Goal: Task Accomplishment & Management: Manage account settings

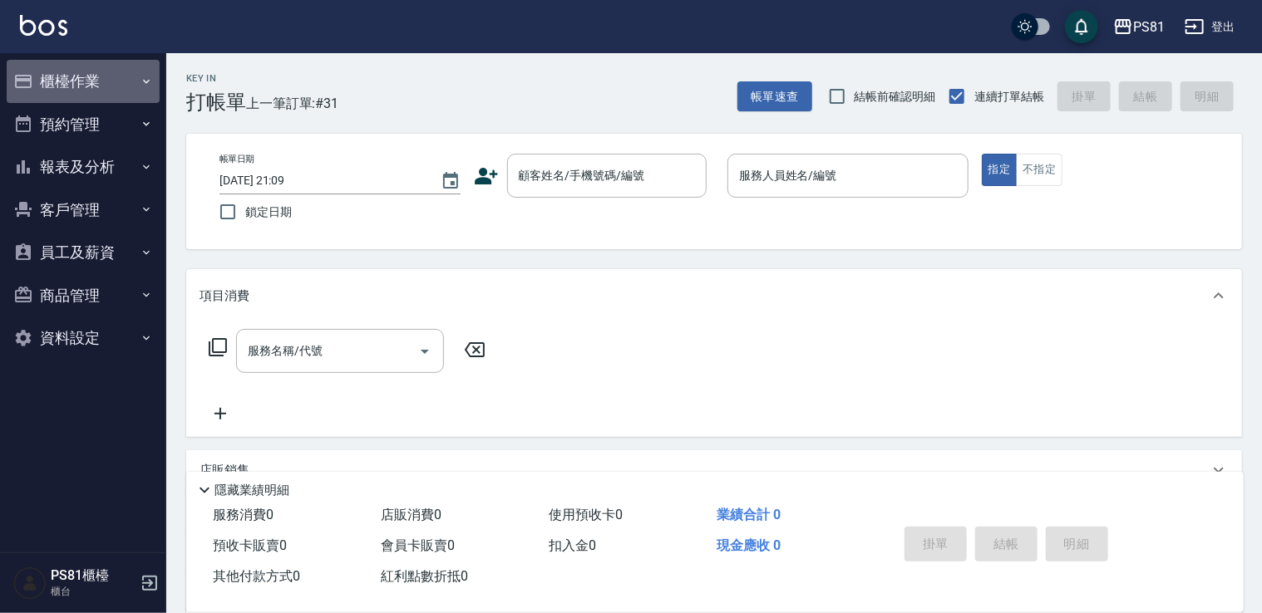
click at [76, 88] on button "櫃檯作業" at bounding box center [83, 81] width 153 height 43
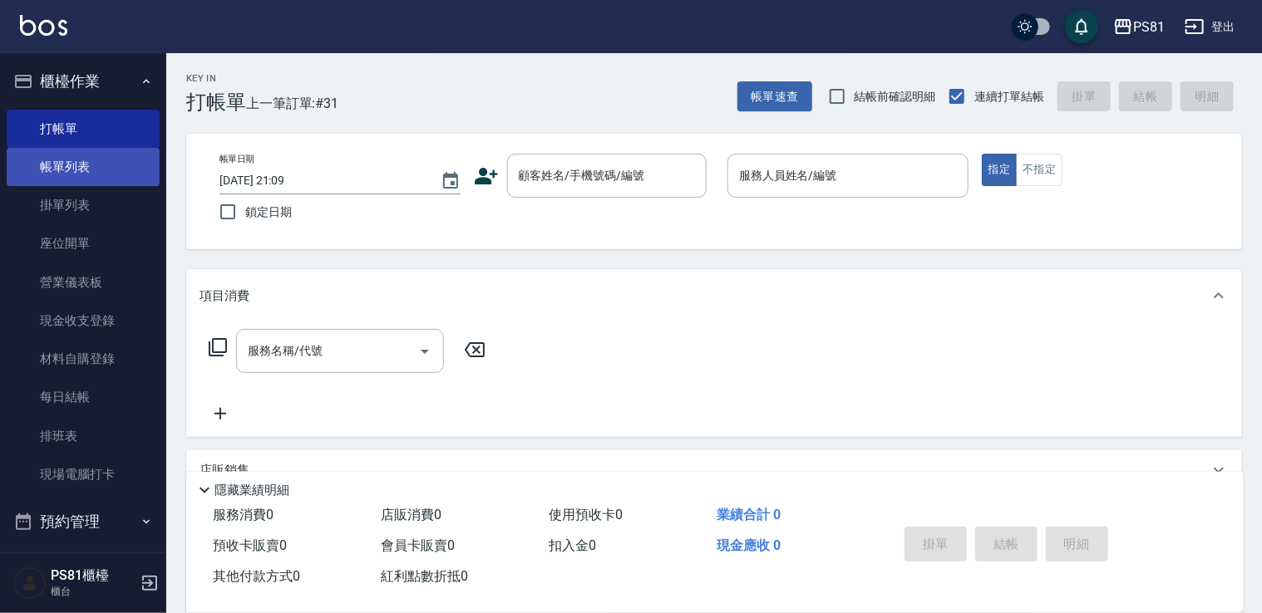
click at [96, 174] on link "帳單列表" at bounding box center [83, 167] width 153 height 38
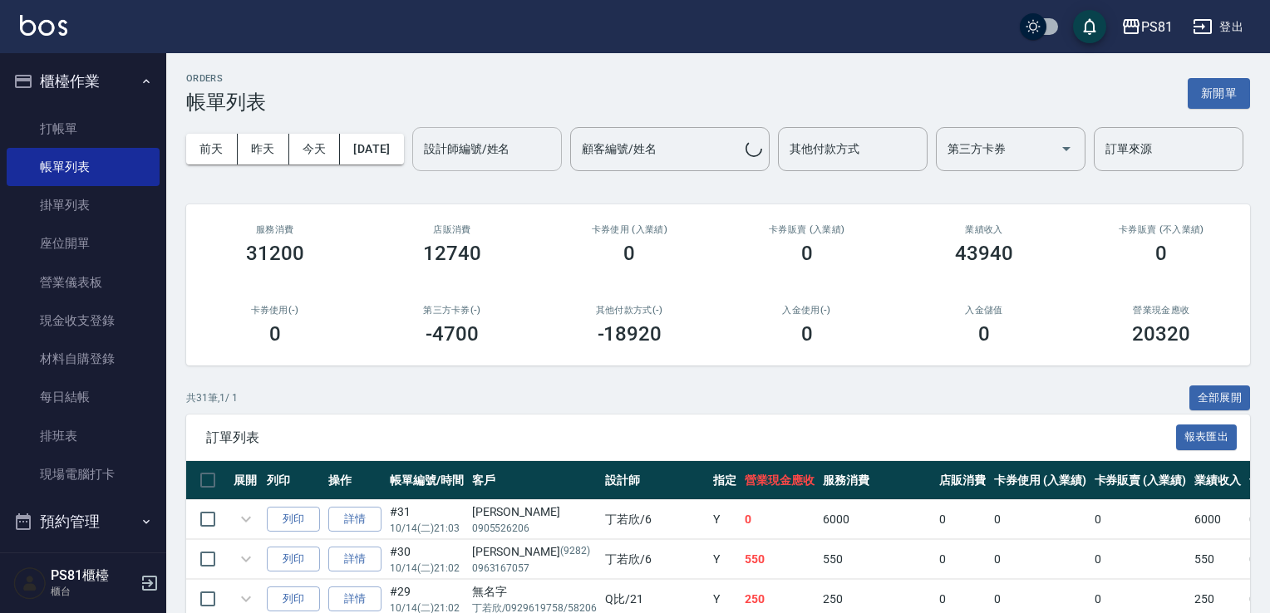
click at [420, 164] on input "設計師編號/姓名" at bounding box center [487, 149] width 135 height 29
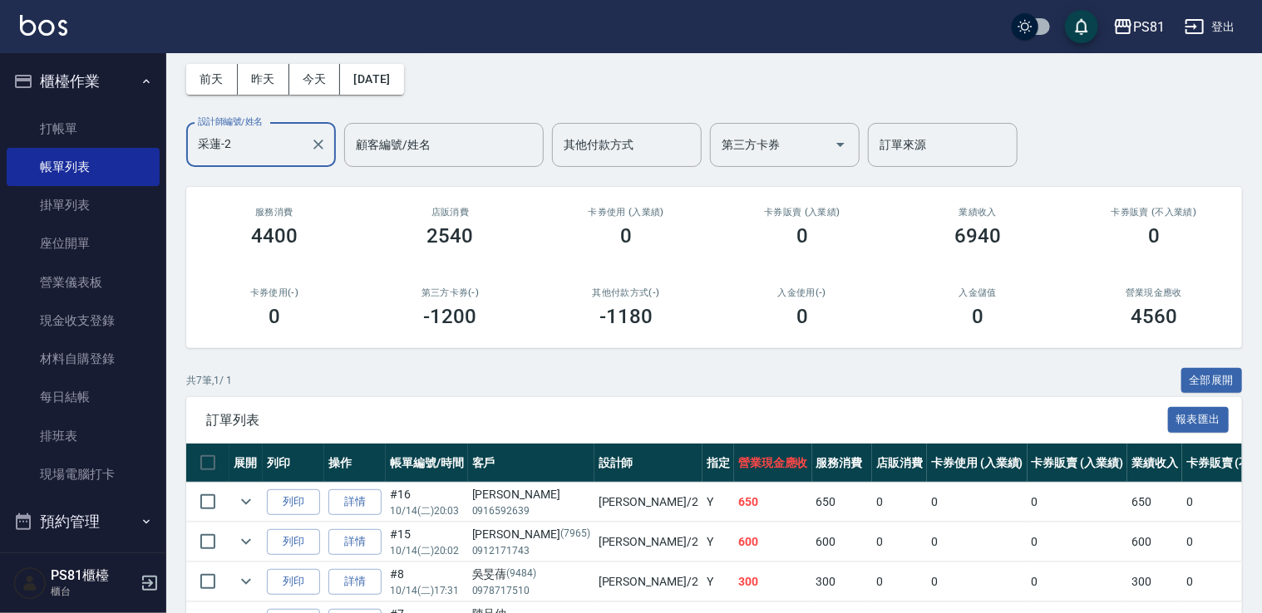
scroll to position [166, 0]
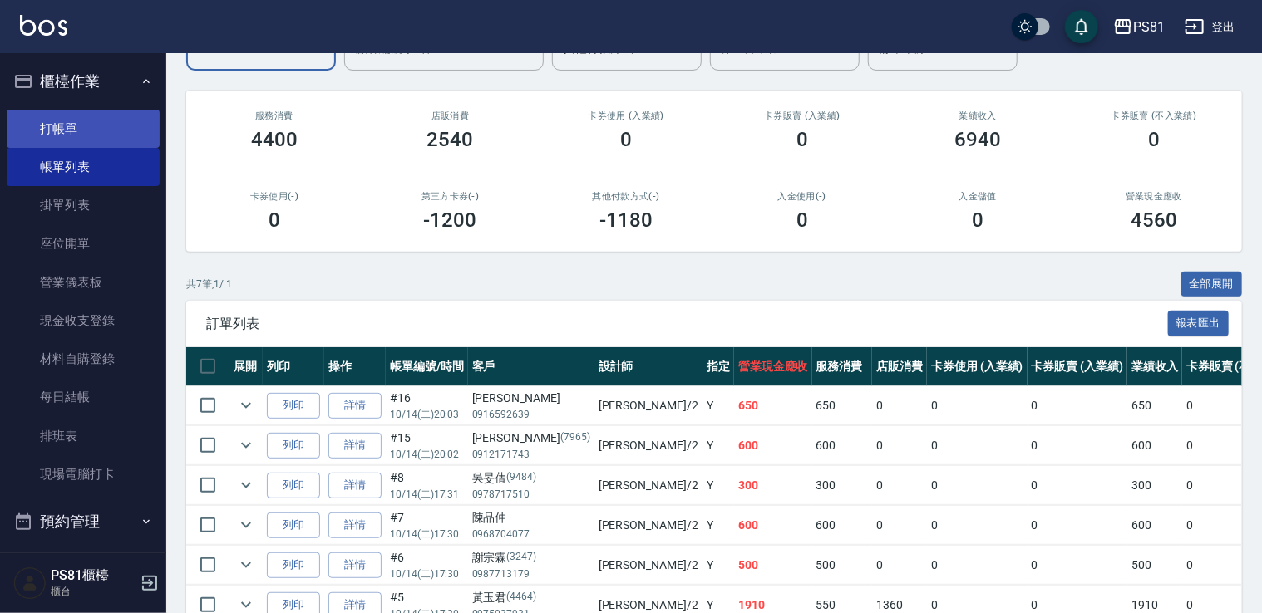
type input "采蓮-2"
click at [38, 131] on link "打帳單" at bounding box center [83, 129] width 153 height 38
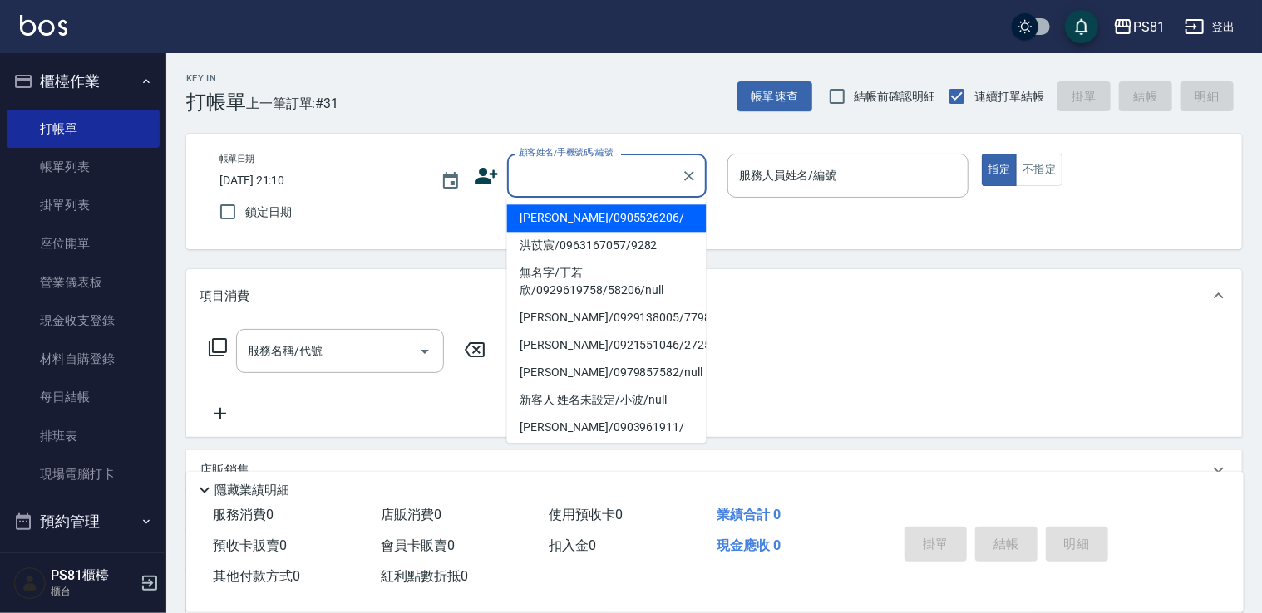
click at [547, 180] on input "顧客姓名/手機號碼/編號" at bounding box center [595, 175] width 160 height 29
type input "ㄨ"
type input "k"
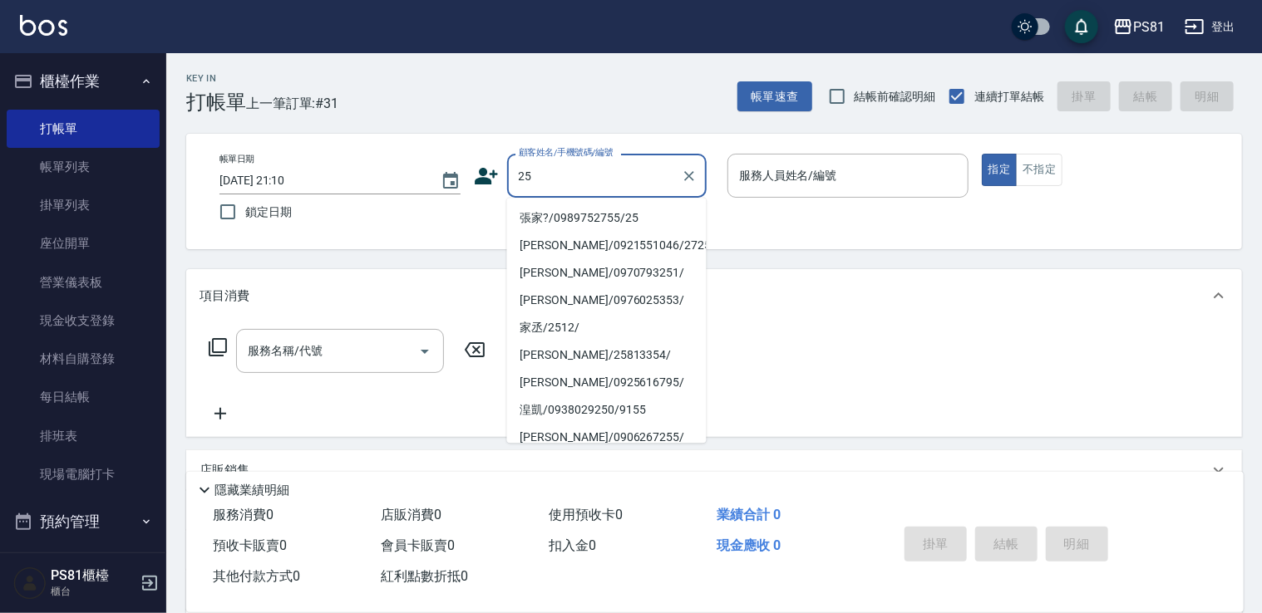
type input "張家?/0989752755/25"
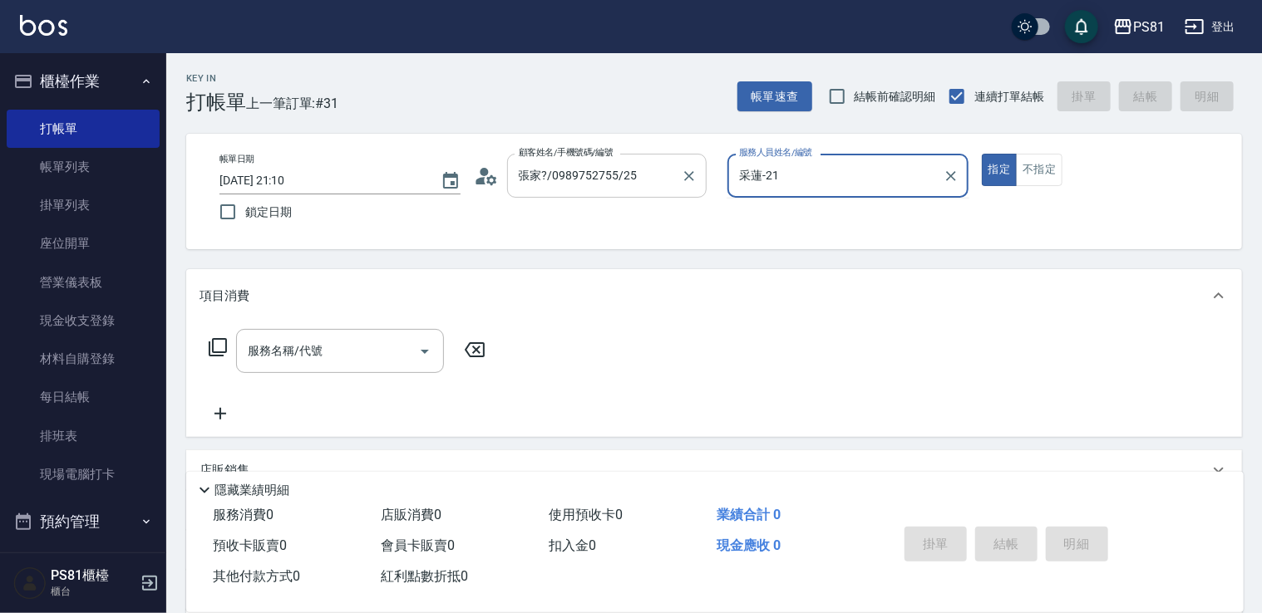
click at [982, 154] on button "指定" at bounding box center [1000, 170] width 36 height 32
type input "采蓮-2"
type button "true"
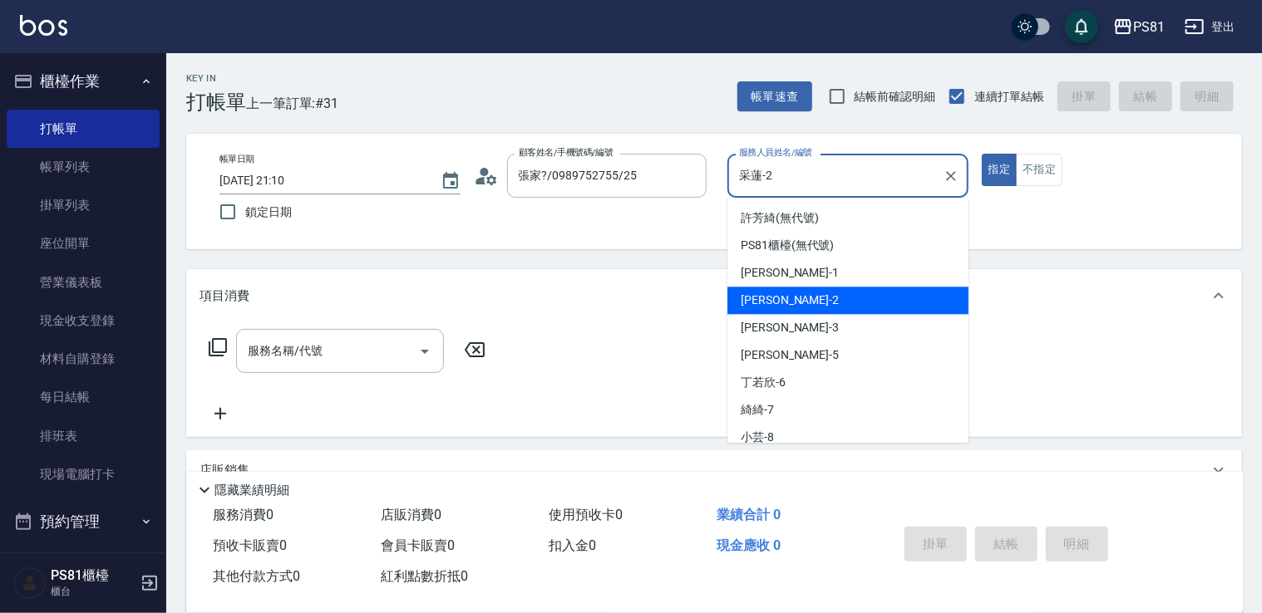
click at [772, 165] on input "采蓮-2" at bounding box center [835, 175] width 201 height 29
click at [771, 160] on div "[PERSON_NAME]-2 服務人員姓名/編號" at bounding box center [847, 176] width 241 height 44
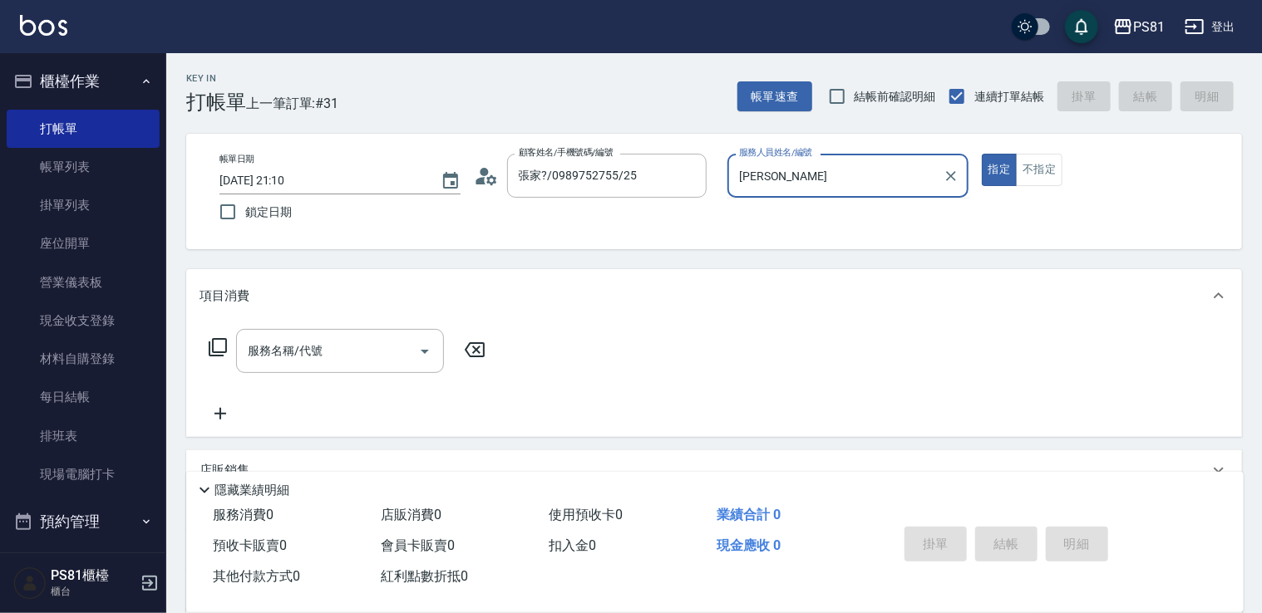
type input "采"
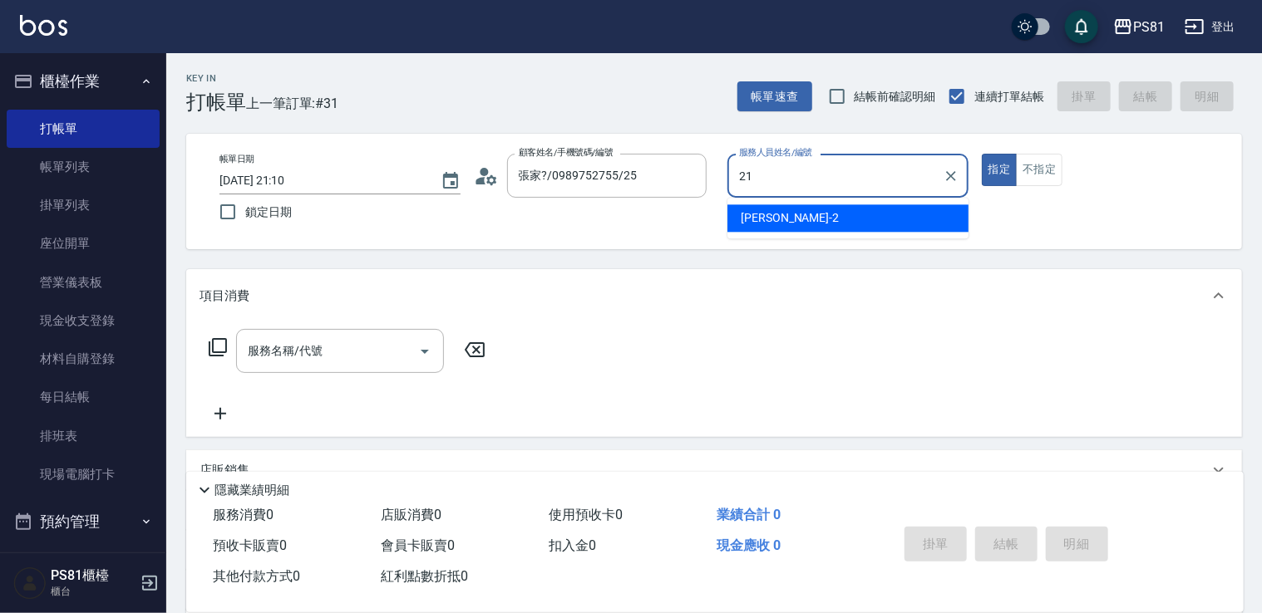
type input "Q比-21"
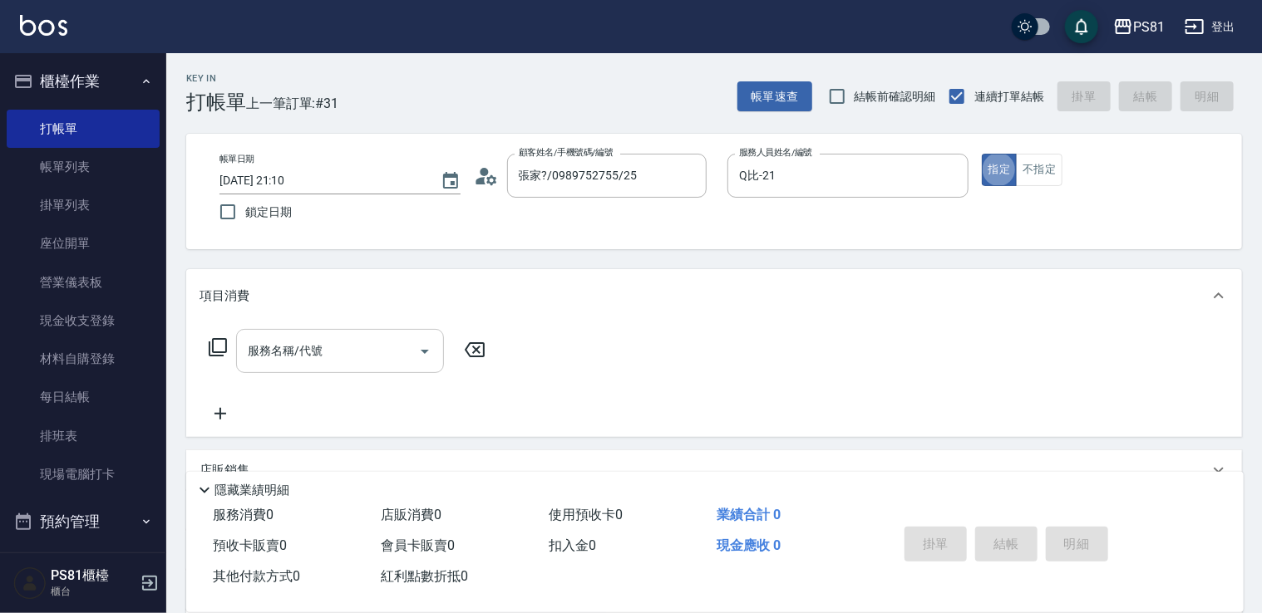
click at [394, 342] on input "服務名稱/代號" at bounding box center [328, 351] width 168 height 29
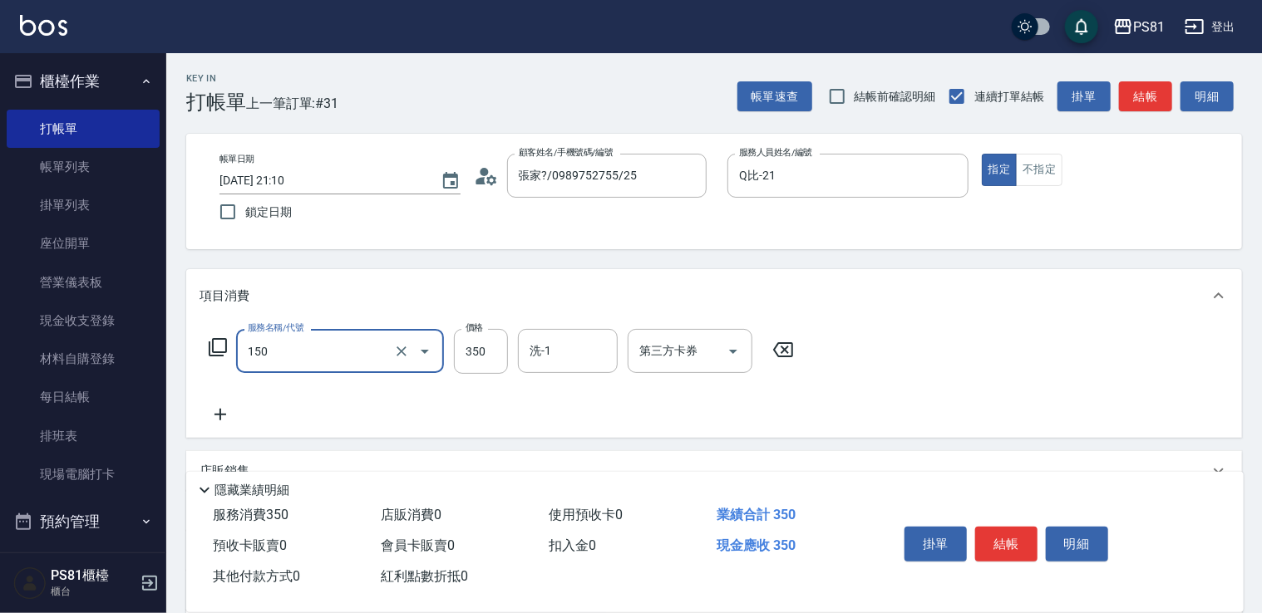
type input "精油按摩(150)"
type input "700"
click at [1024, 384] on div "服務名稱/代號 精油按摩(150) 服務名稱/代號 價格 700 價格 洗-1 洗-1 第三方卡券 第三方卡券" at bounding box center [714, 381] width 1056 height 116
click at [1023, 530] on button "結帳" at bounding box center [1006, 544] width 62 height 35
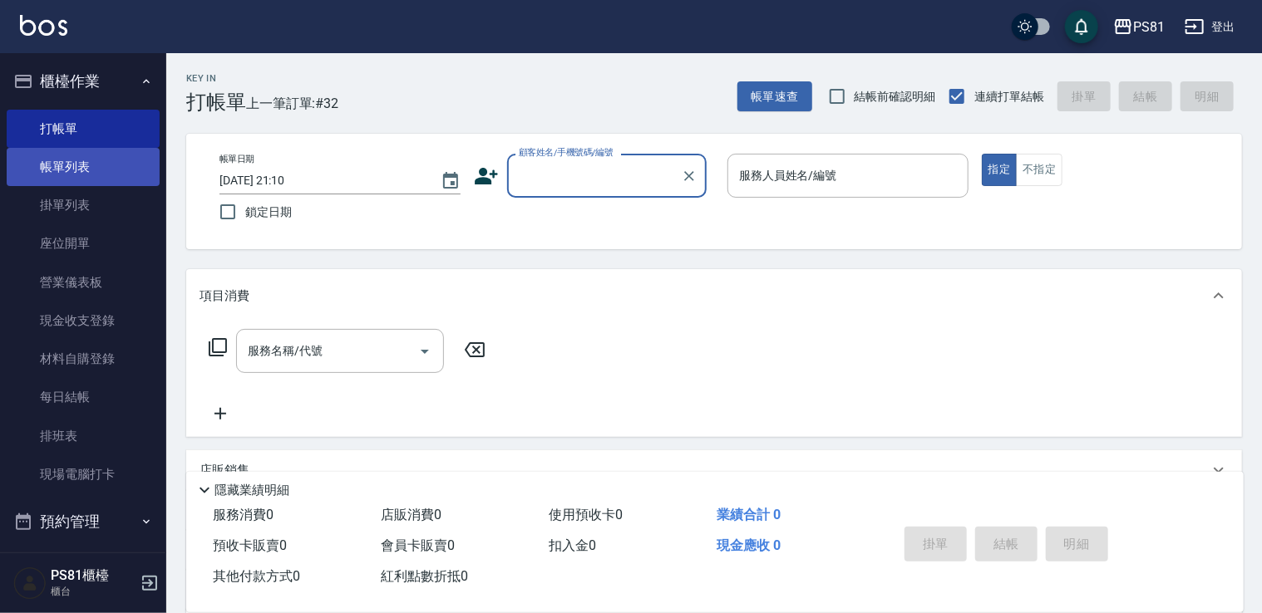
click at [66, 165] on link "帳單列表" at bounding box center [83, 167] width 153 height 38
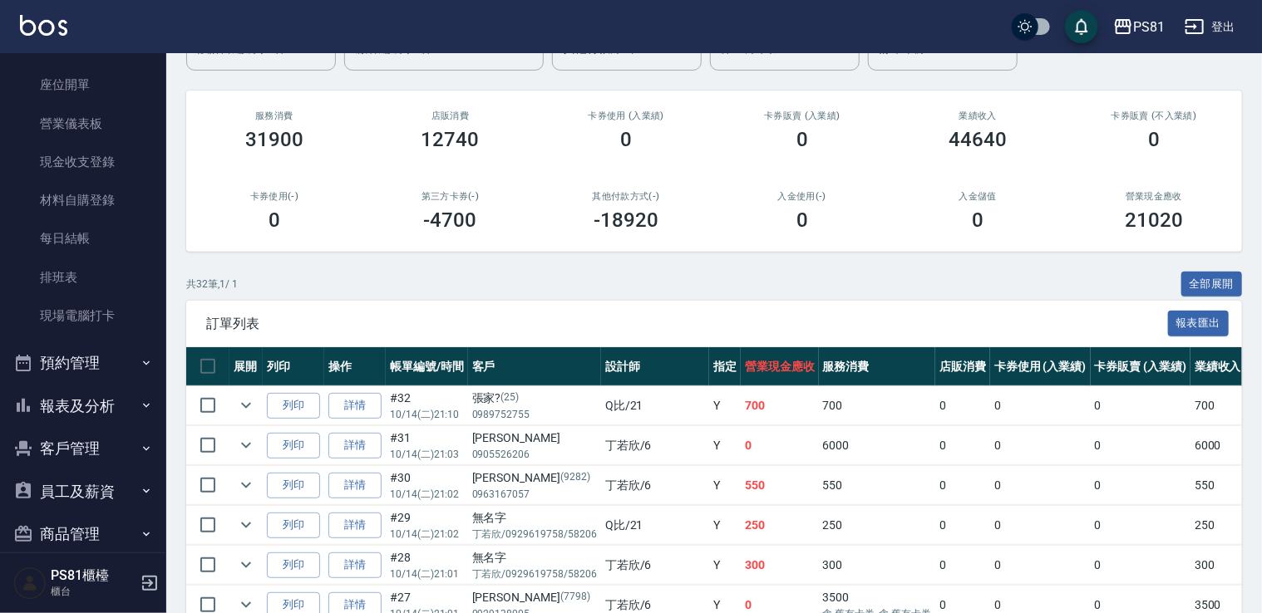
scroll to position [166, 0]
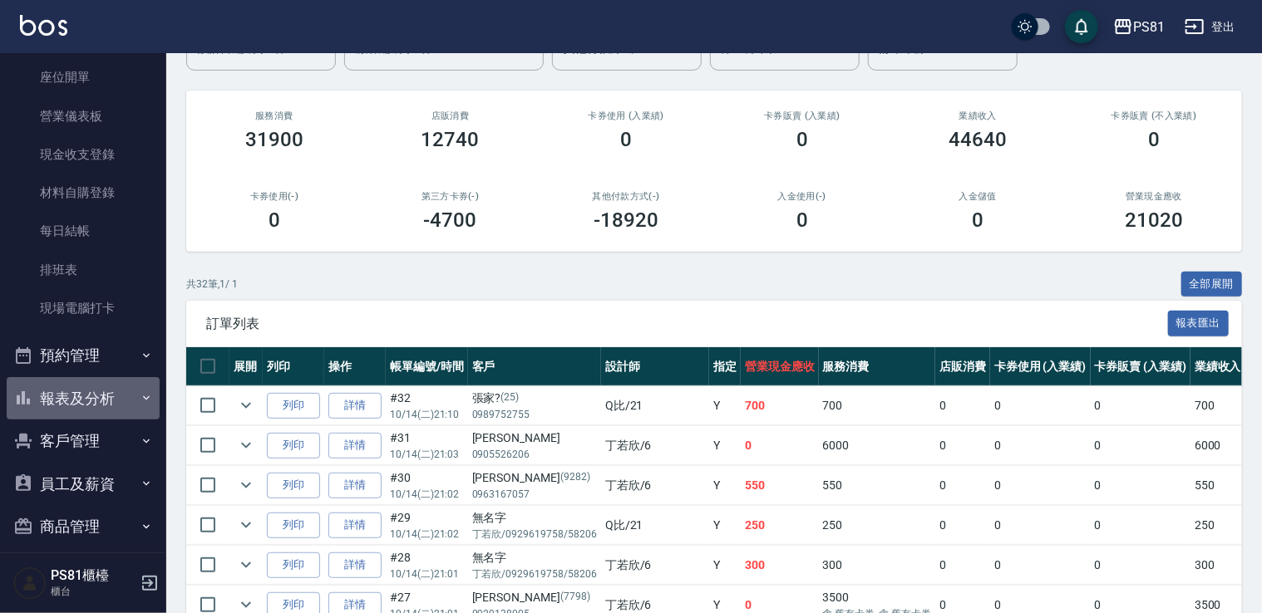
click at [110, 406] on button "報表及分析" at bounding box center [83, 398] width 153 height 43
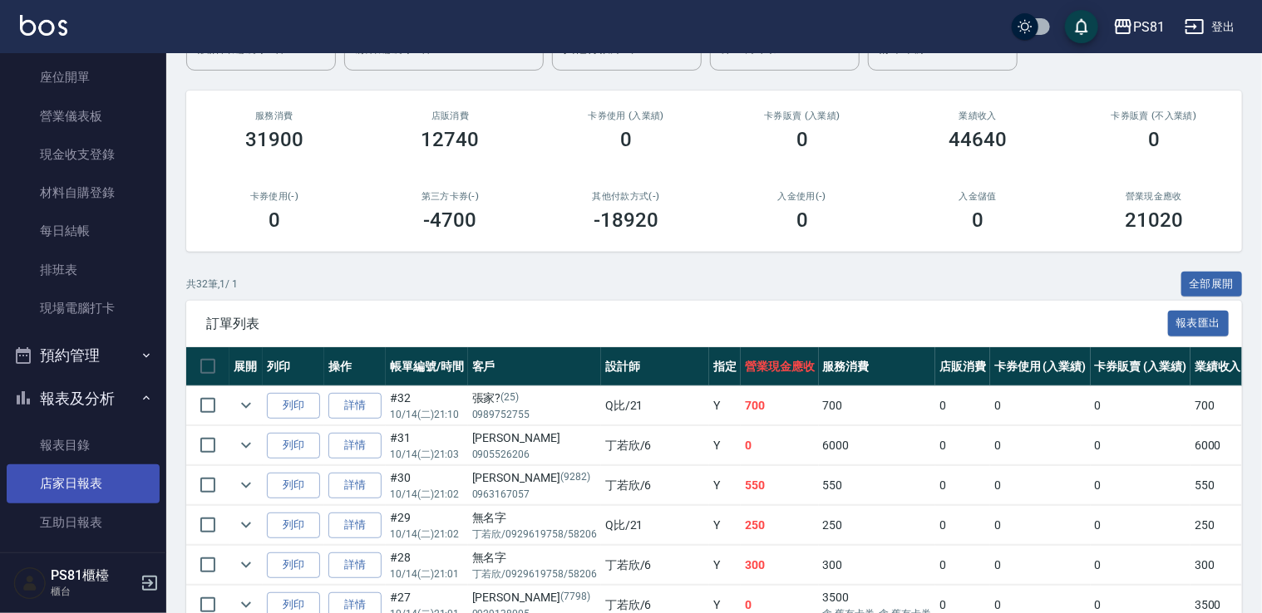
click at [76, 482] on link "店家日報表" at bounding box center [83, 484] width 153 height 38
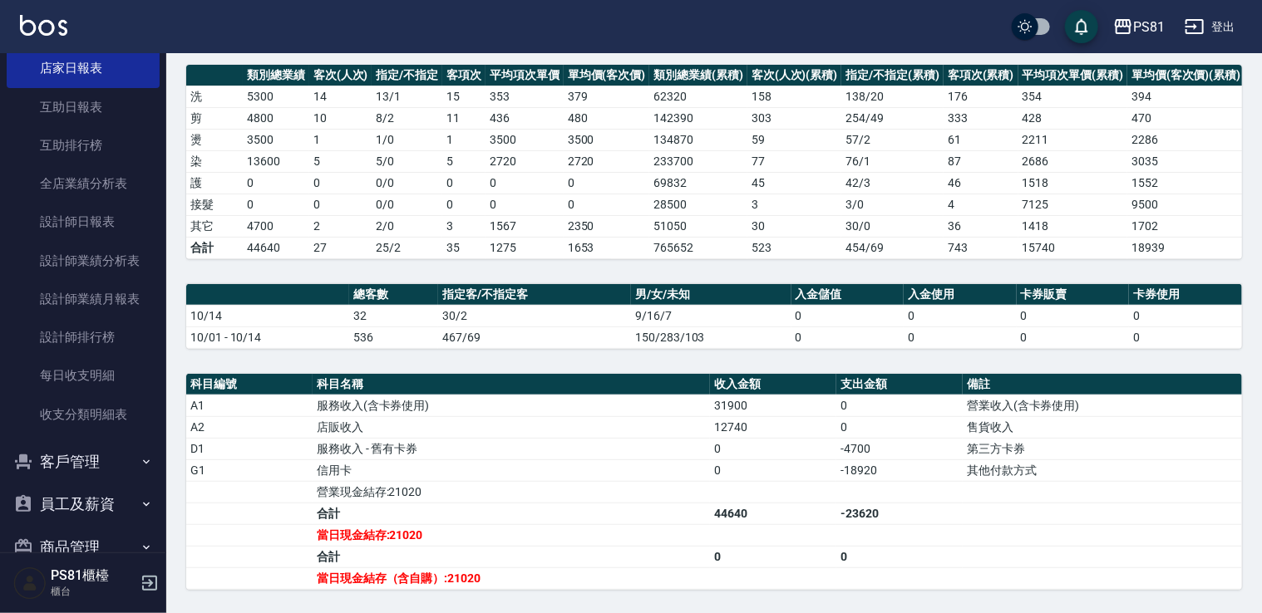
scroll to position [416, 0]
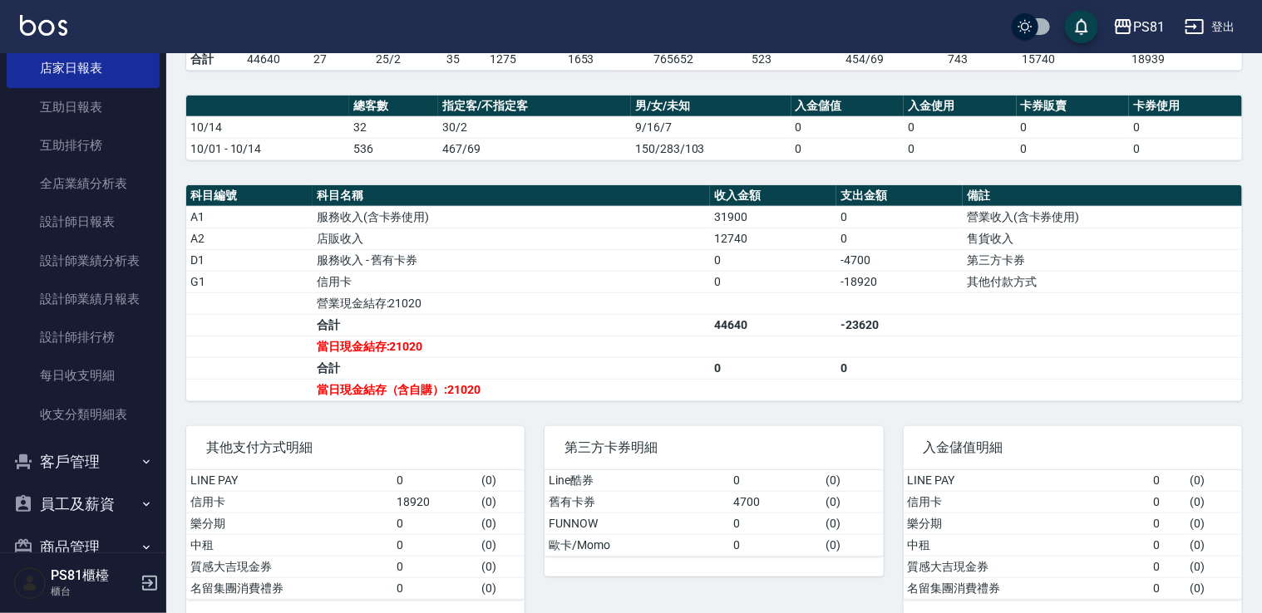
click at [721, 426] on div "第三方卡券明細" at bounding box center [713, 447] width 338 height 43
click at [762, 393] on td "a dense table" at bounding box center [773, 390] width 126 height 22
click at [882, 295] on td "a dense table" at bounding box center [899, 304] width 126 height 22
click at [761, 384] on td "a dense table" at bounding box center [773, 390] width 126 height 22
drag, startPoint x: 817, startPoint y: 276, endPoint x: 903, endPoint y: 280, distance: 85.7
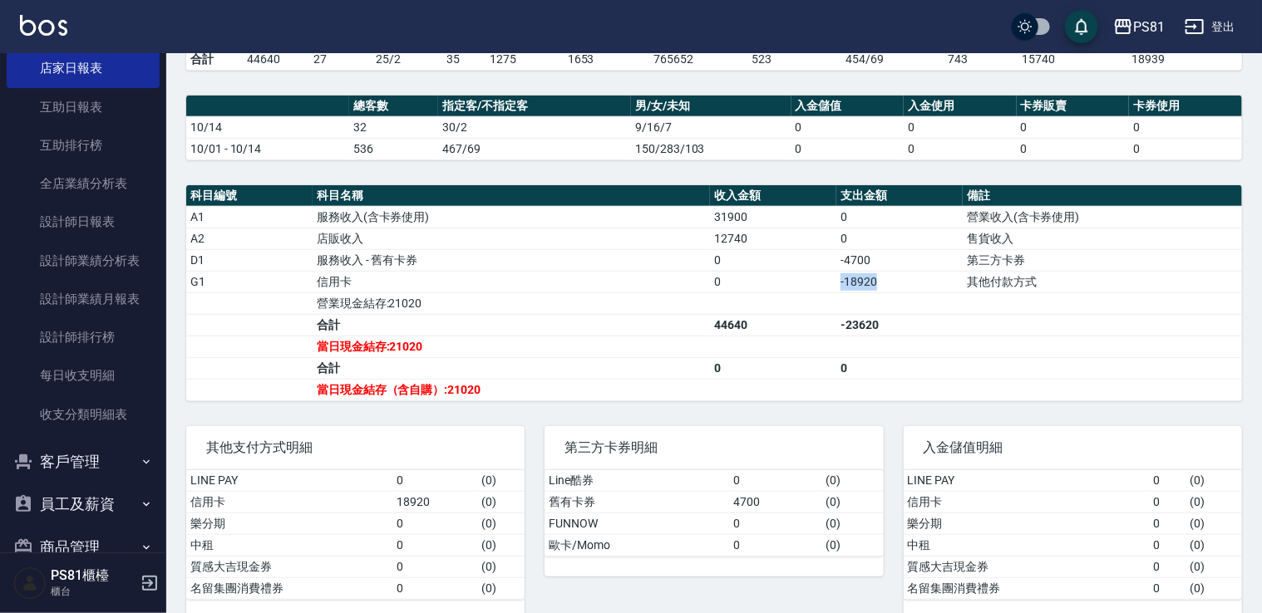
click at [903, 280] on tr "G1 信用卡 0 -18920 其他付款方式" at bounding box center [714, 282] width 1056 height 22
drag, startPoint x: 903, startPoint y: 280, endPoint x: 938, endPoint y: 342, distance: 70.7
click at [938, 342] on td "a dense table" at bounding box center [899, 347] width 126 height 22
drag, startPoint x: 881, startPoint y: 284, endPoint x: 853, endPoint y: 274, distance: 30.0
click at [853, 274] on td "-18920" at bounding box center [899, 282] width 126 height 22
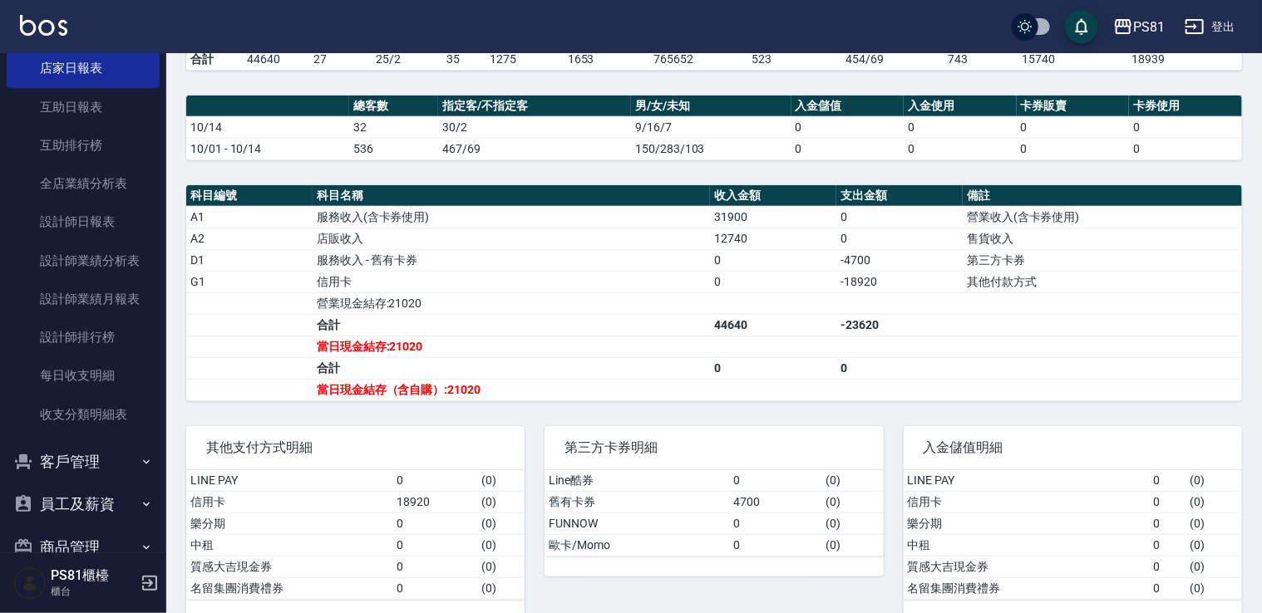
drag, startPoint x: 853, startPoint y: 274, endPoint x: 890, endPoint y: 305, distance: 48.4
click at [890, 305] on td "a dense table" at bounding box center [899, 304] width 126 height 22
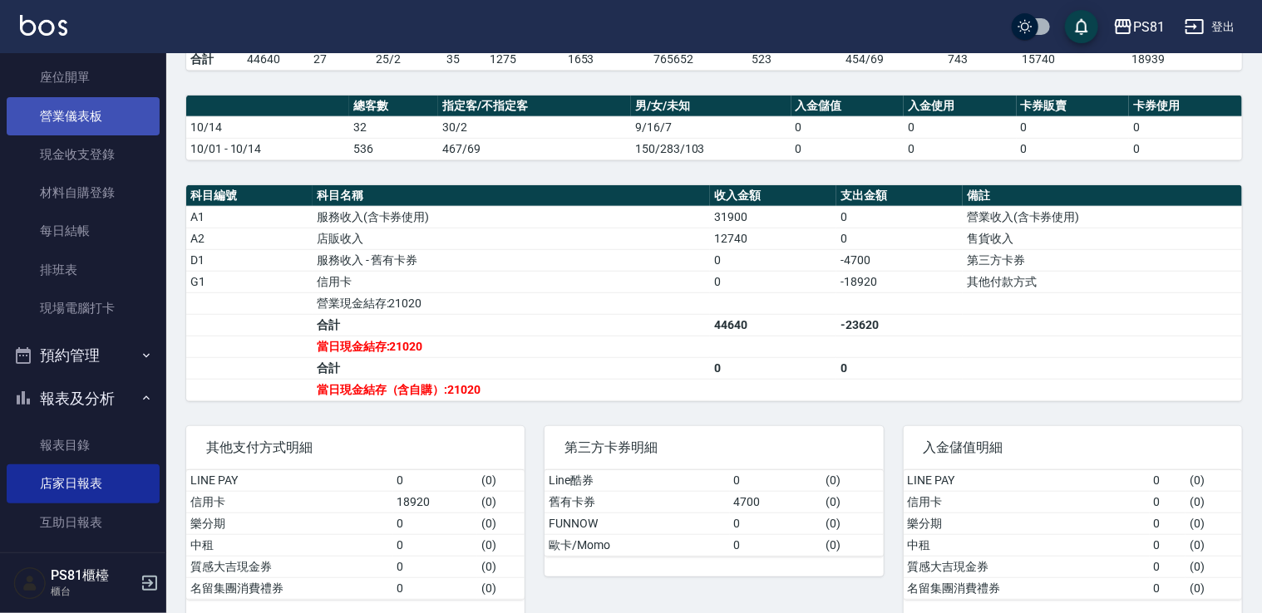
scroll to position [0, 0]
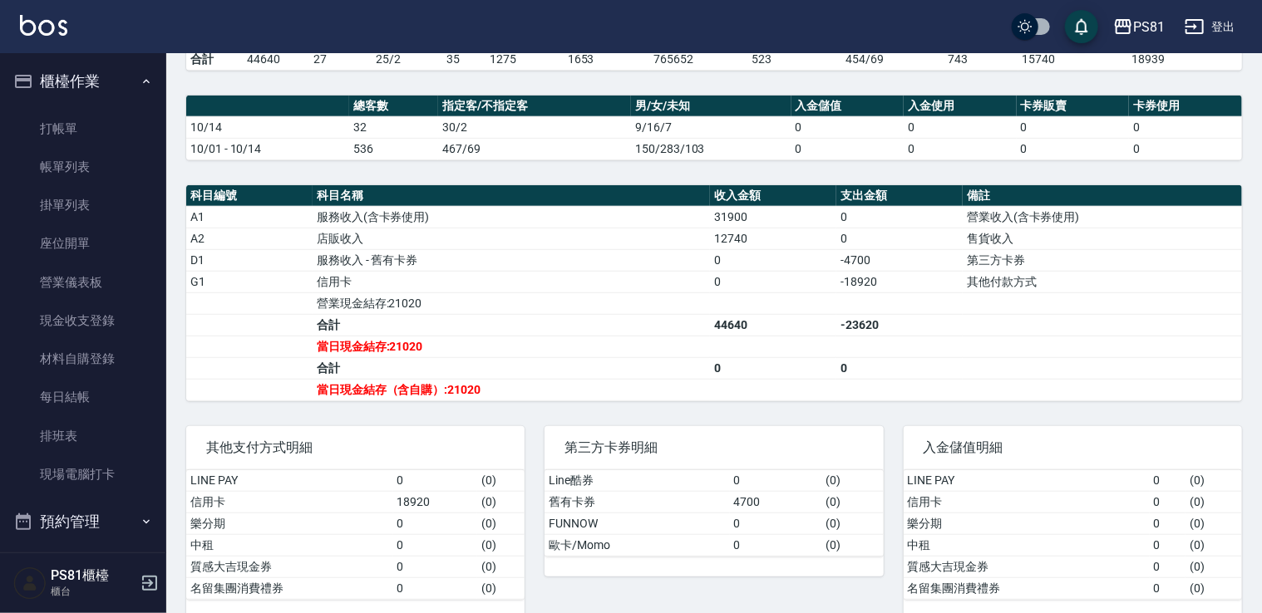
drag, startPoint x: 101, startPoint y: 165, endPoint x: 162, endPoint y: 125, distance: 72.6
click at [101, 165] on link "帳單列表" at bounding box center [83, 167] width 153 height 38
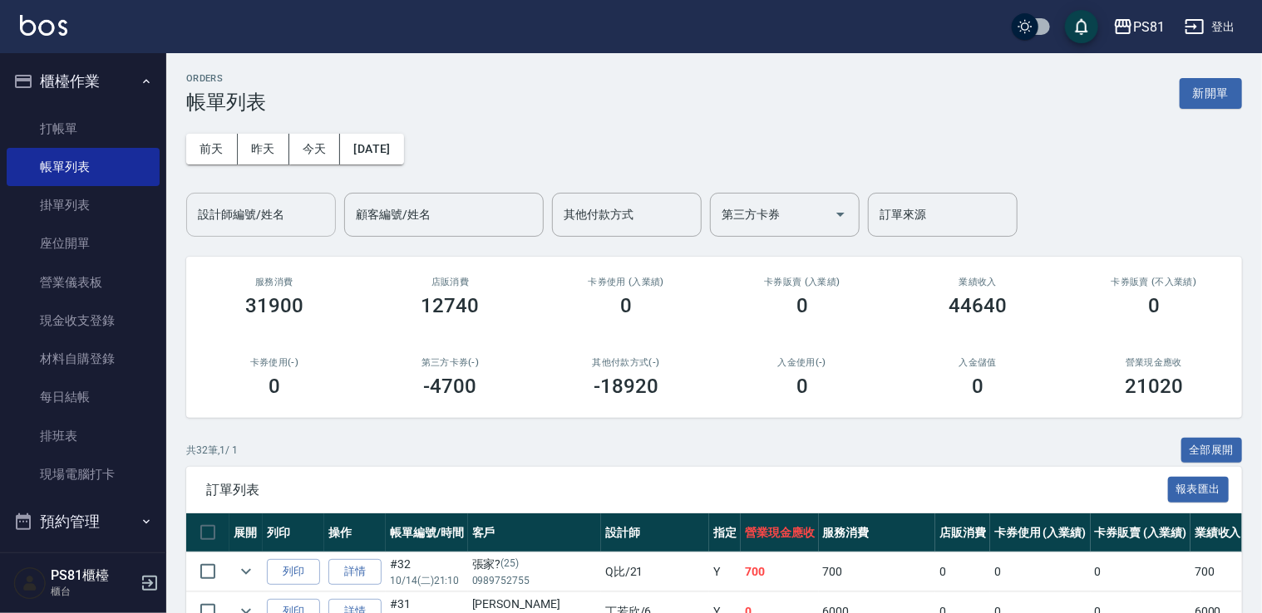
click at [273, 209] on input "設計師編號/姓名" at bounding box center [261, 214] width 135 height 29
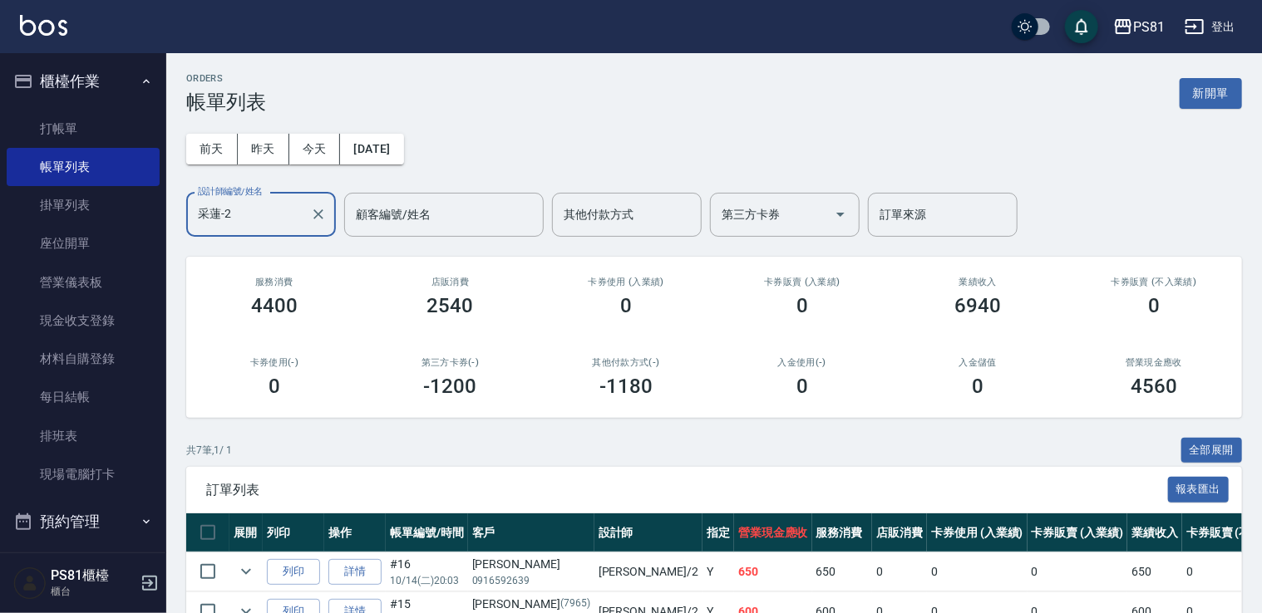
type input "采蓮-2"
click at [724, 408] on div "入金使用(-) 0" at bounding box center [802, 377] width 176 height 81
click at [671, 229] on div "其他付款方式" at bounding box center [627, 215] width 150 height 44
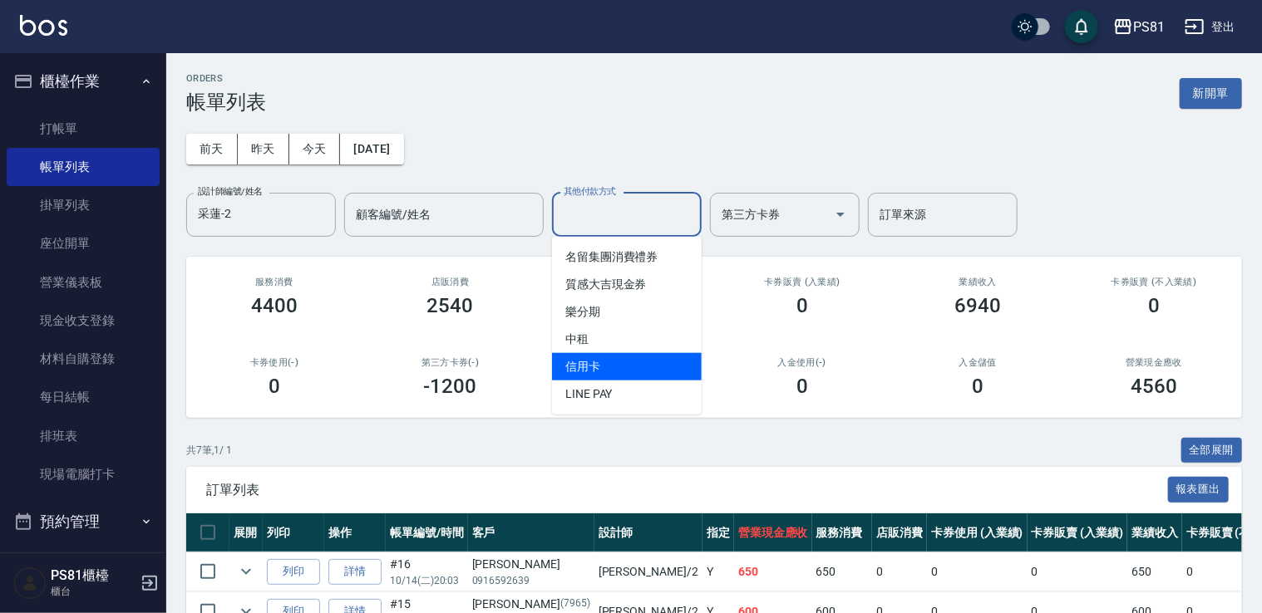
click at [644, 360] on span "信用卡" at bounding box center [627, 366] width 150 height 27
type input "信用卡"
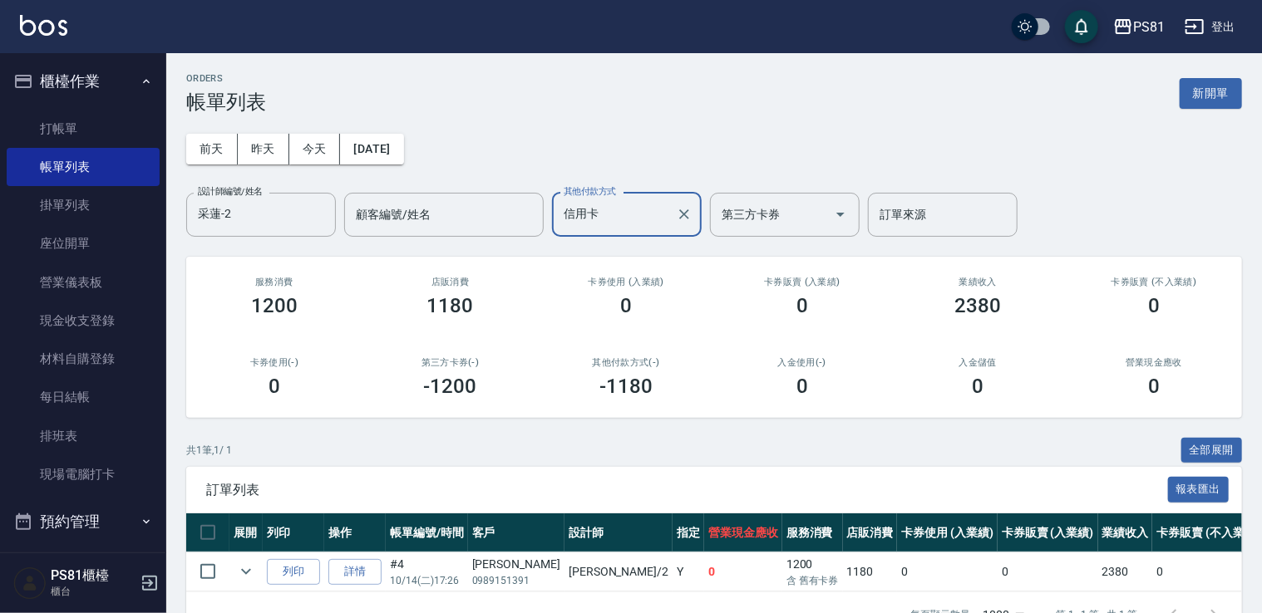
click at [783, 477] on div "訂單列表 報表匯出" at bounding box center [714, 490] width 1056 height 46
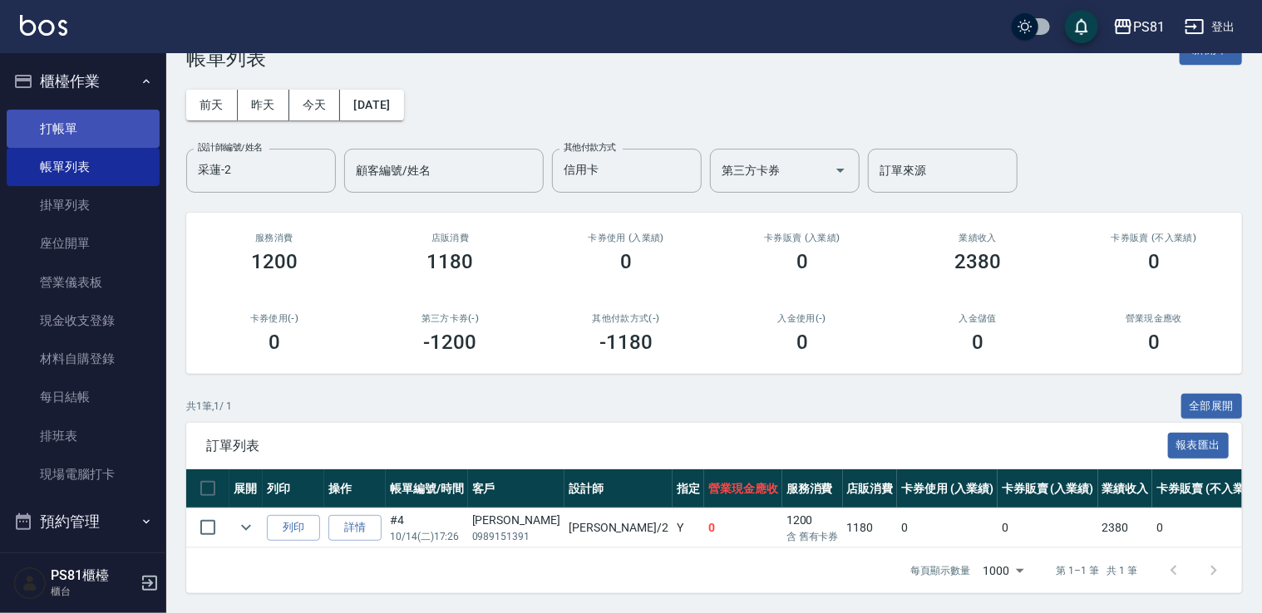
click at [53, 135] on link "打帳單" at bounding box center [83, 129] width 153 height 38
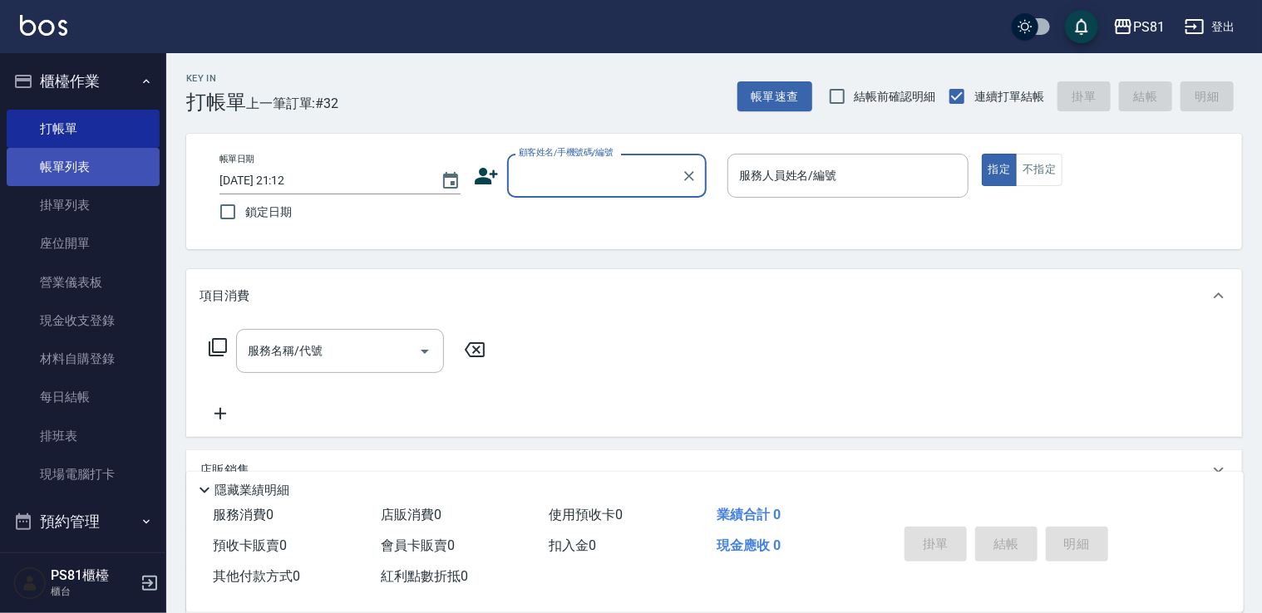
click at [27, 172] on link "帳單列表" at bounding box center [83, 167] width 153 height 38
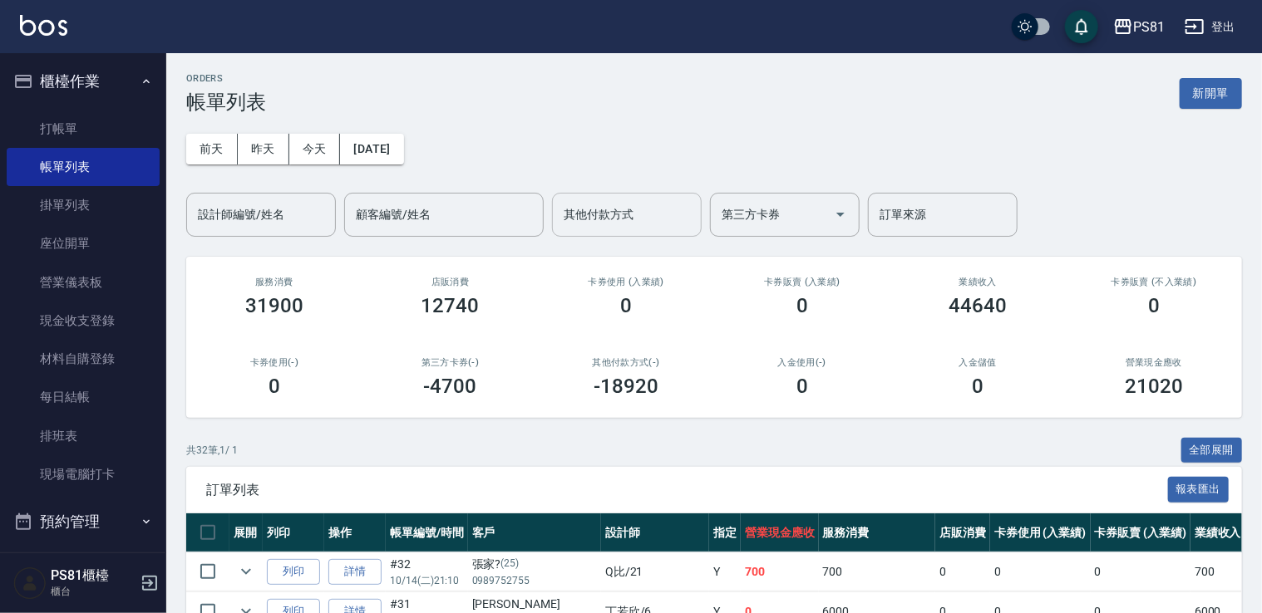
click at [627, 214] on input "其他付款方式" at bounding box center [626, 214] width 135 height 29
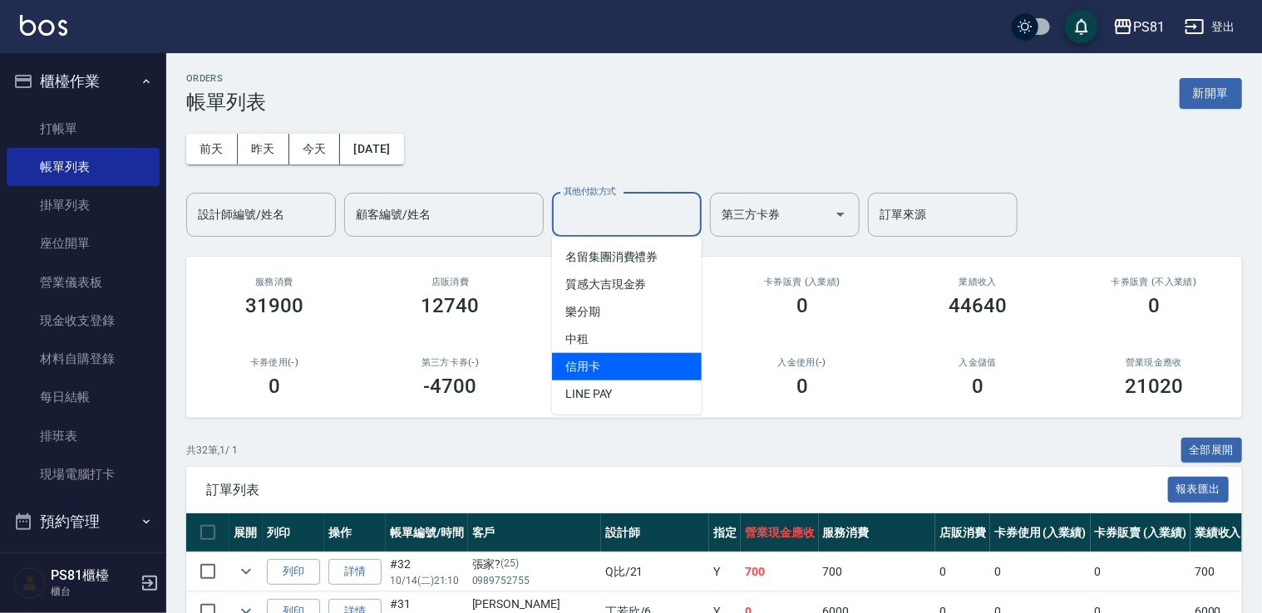
drag, startPoint x: 628, startPoint y: 348, endPoint x: 637, endPoint y: 367, distance: 20.8
click at [637, 367] on ul "名留集團消費禮券 質感大吉現金券 樂分期 中租 信用卡 LINE PAY" at bounding box center [627, 326] width 150 height 178
click at [637, 367] on span "信用卡" at bounding box center [627, 366] width 150 height 27
type input "信用卡"
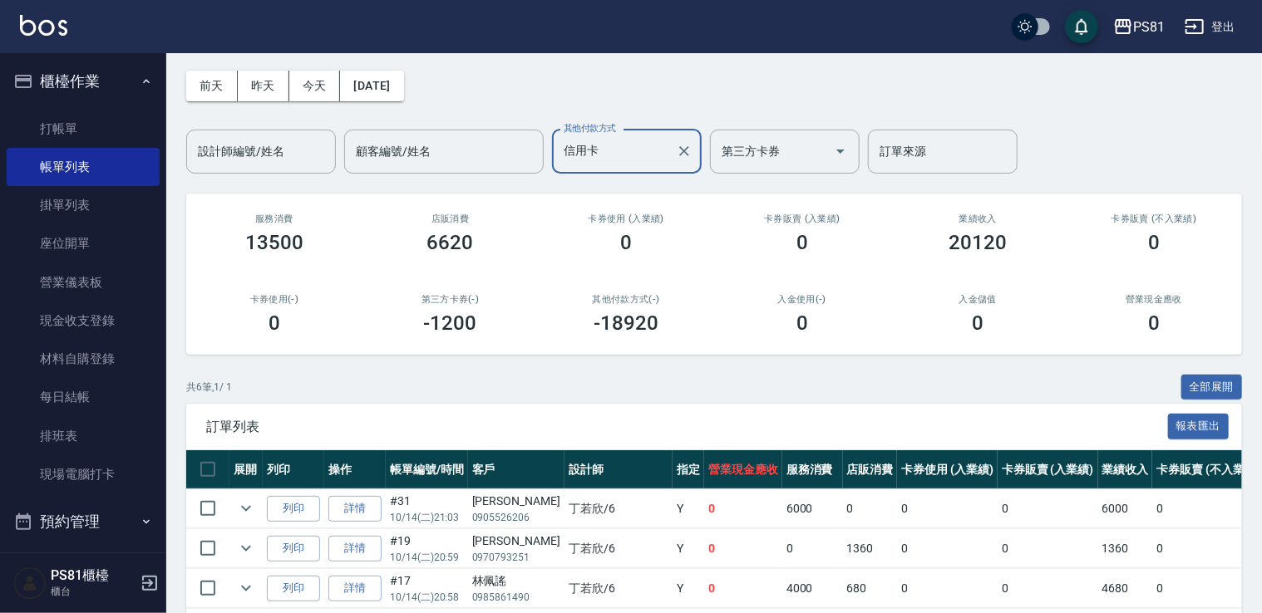
scroll to position [254, 0]
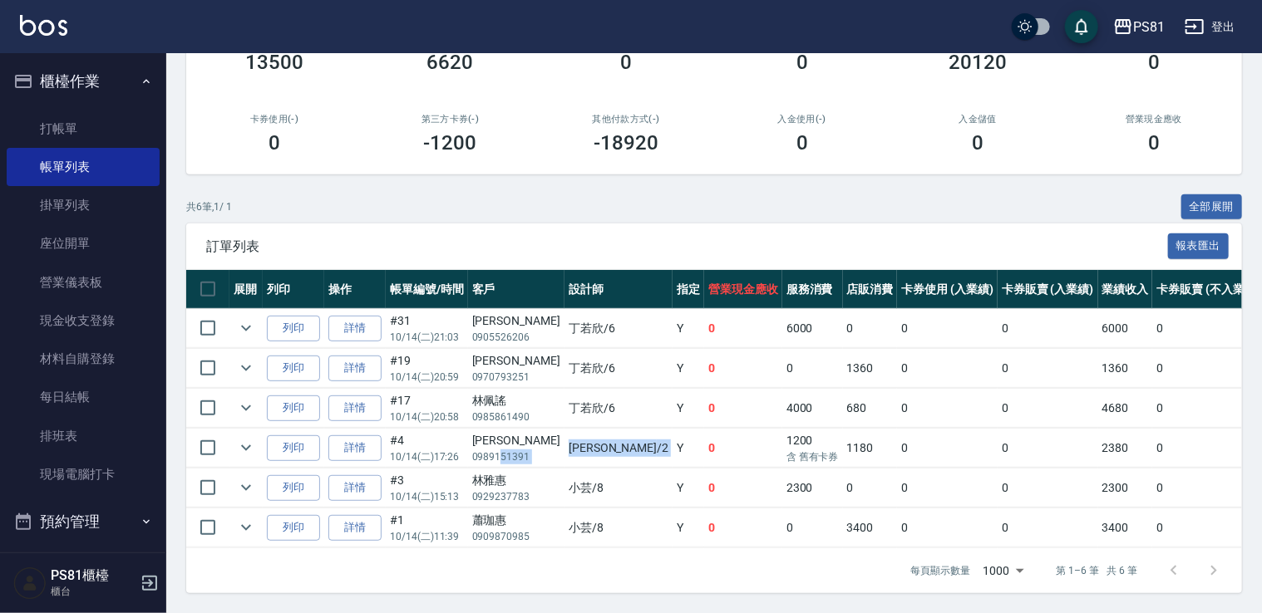
drag, startPoint x: 587, startPoint y: 441, endPoint x: 501, endPoint y: 438, distance: 85.7
click at [501, 438] on tr "列印 詳情 #4 10/14 (二) 17:26 [PERSON_NAME]菁 0989151391 采蓮 /2 Y 0 1200 含 舊有卡券 1180 0…" at bounding box center [921, 448] width 1470 height 39
drag, startPoint x: 501, startPoint y: 438, endPoint x: 616, endPoint y: 436, distance: 114.7
click at [672, 436] on td "Y" at bounding box center [688, 448] width 32 height 39
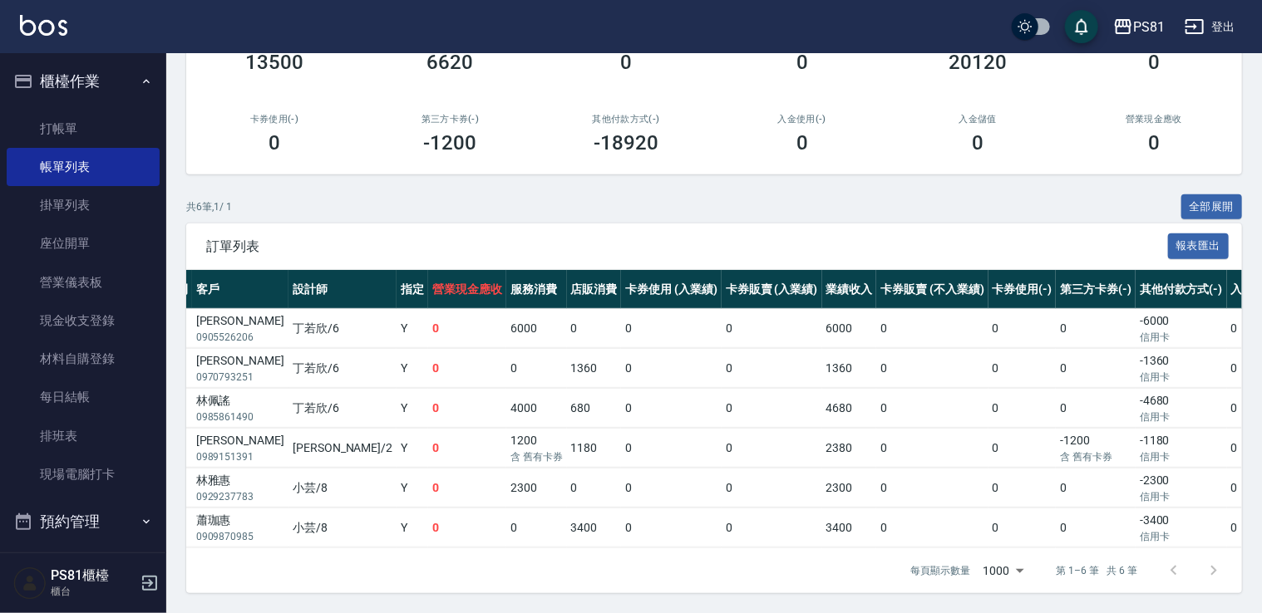
scroll to position [0, 326]
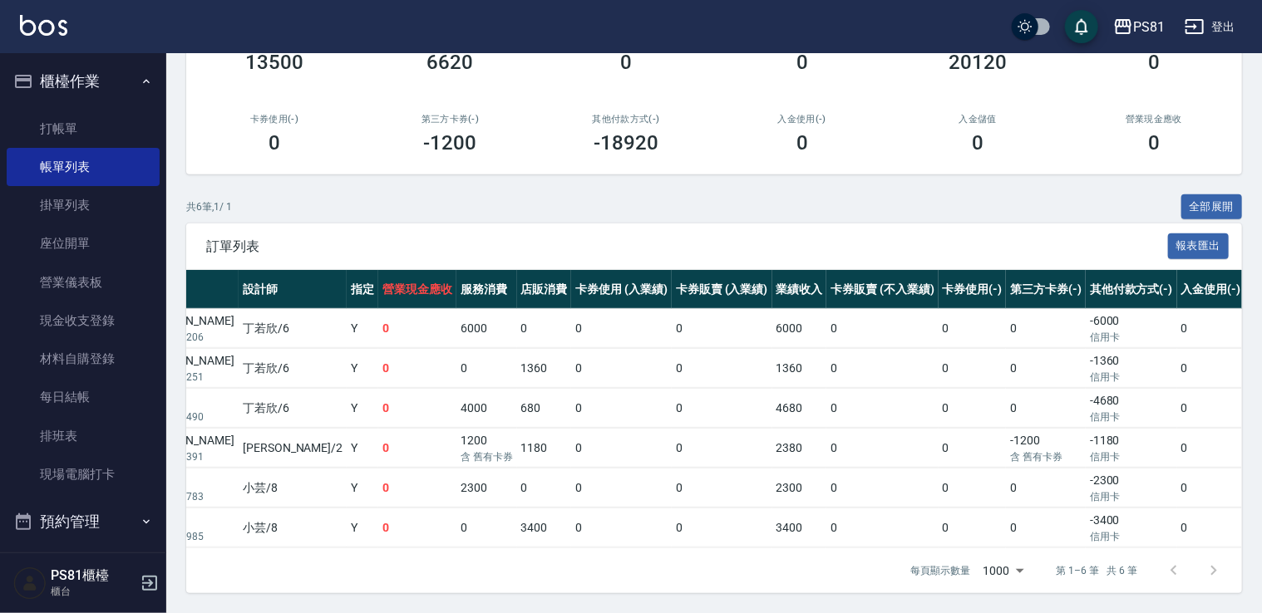
click at [1090, 490] on p "信用卡" at bounding box center [1131, 497] width 83 height 15
click at [1090, 529] on p "信用卡" at bounding box center [1131, 536] width 83 height 15
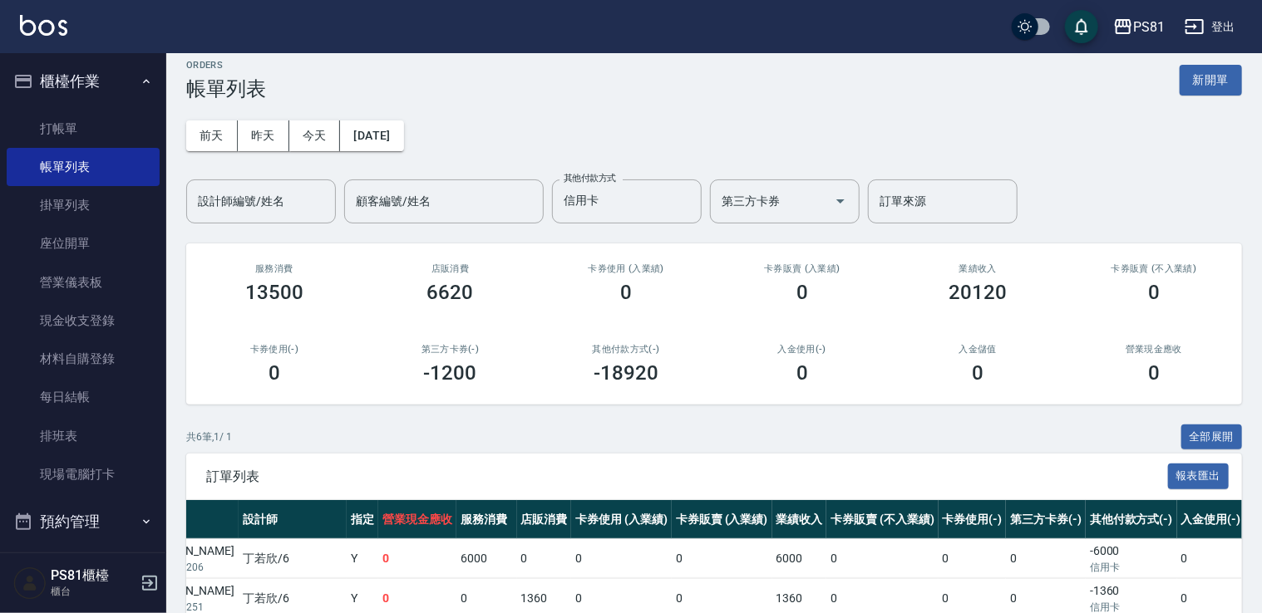
scroll to position [0, 0]
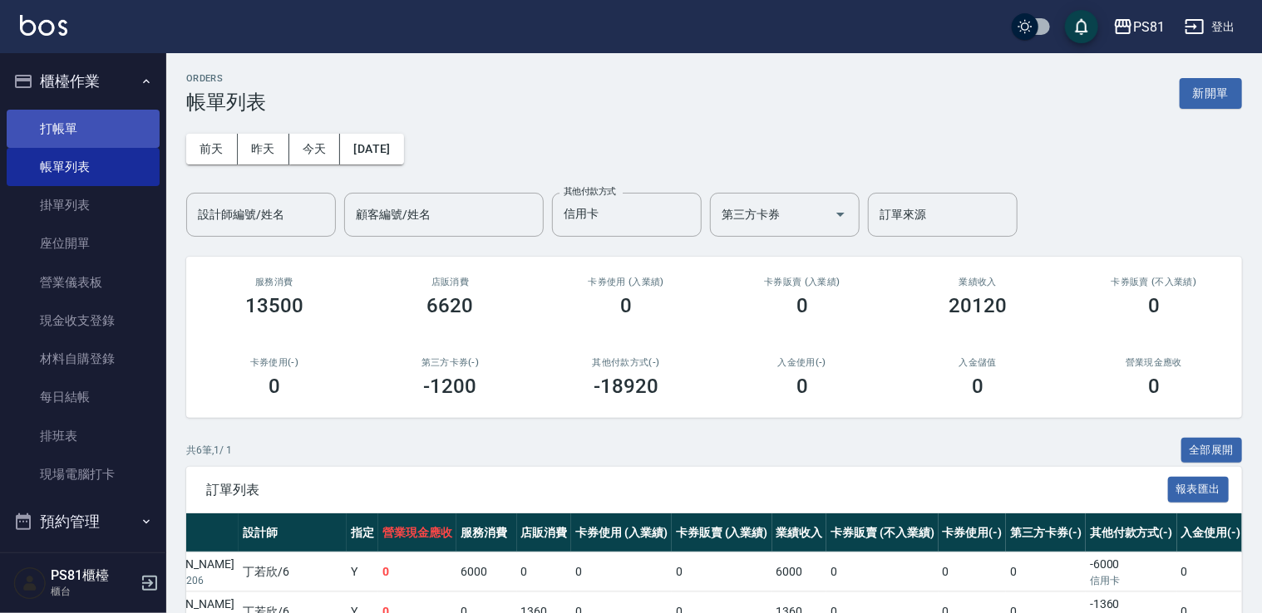
click at [99, 128] on link "打帳單" at bounding box center [83, 129] width 153 height 38
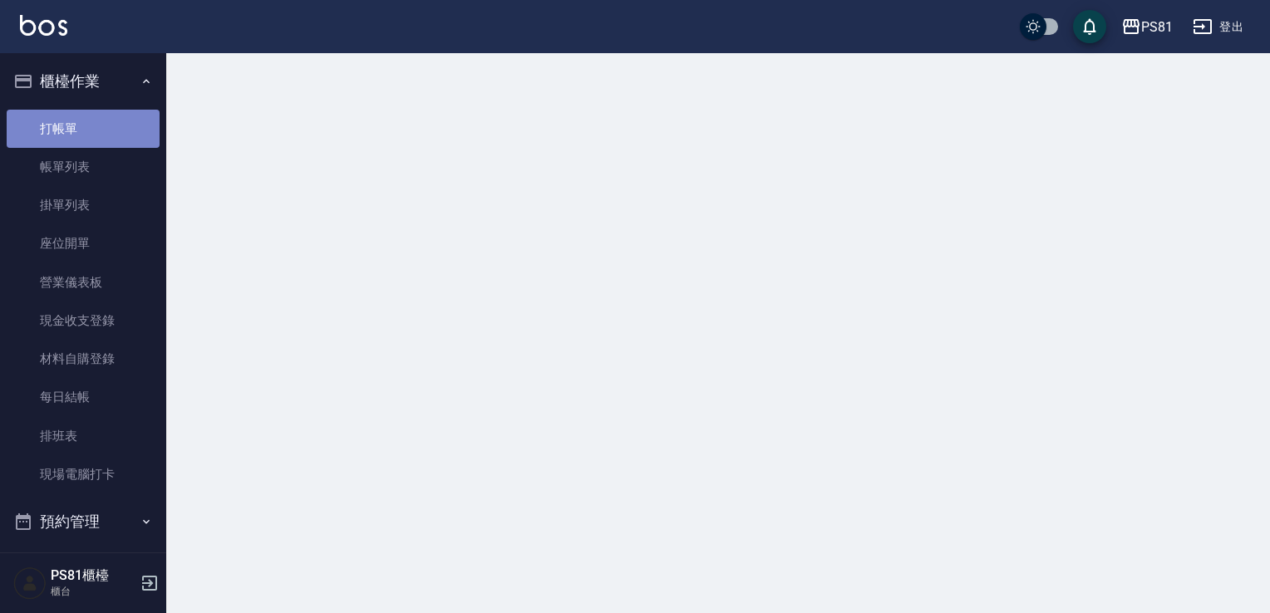
click at [99, 128] on link "打帳單" at bounding box center [83, 129] width 153 height 38
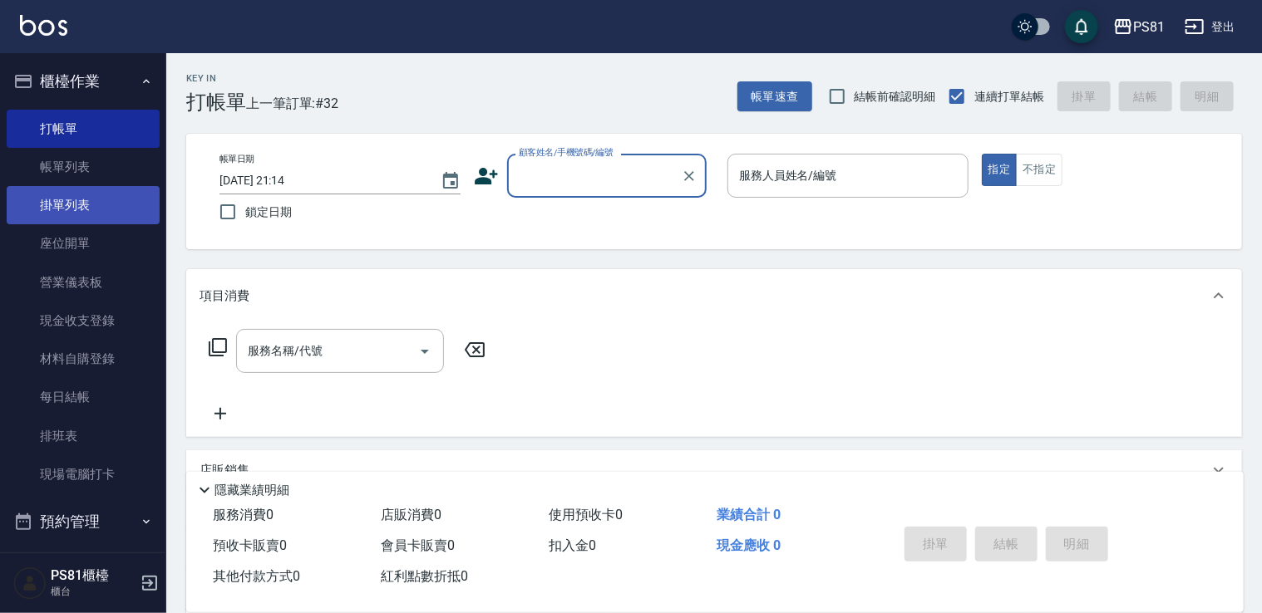
scroll to position [249, 0]
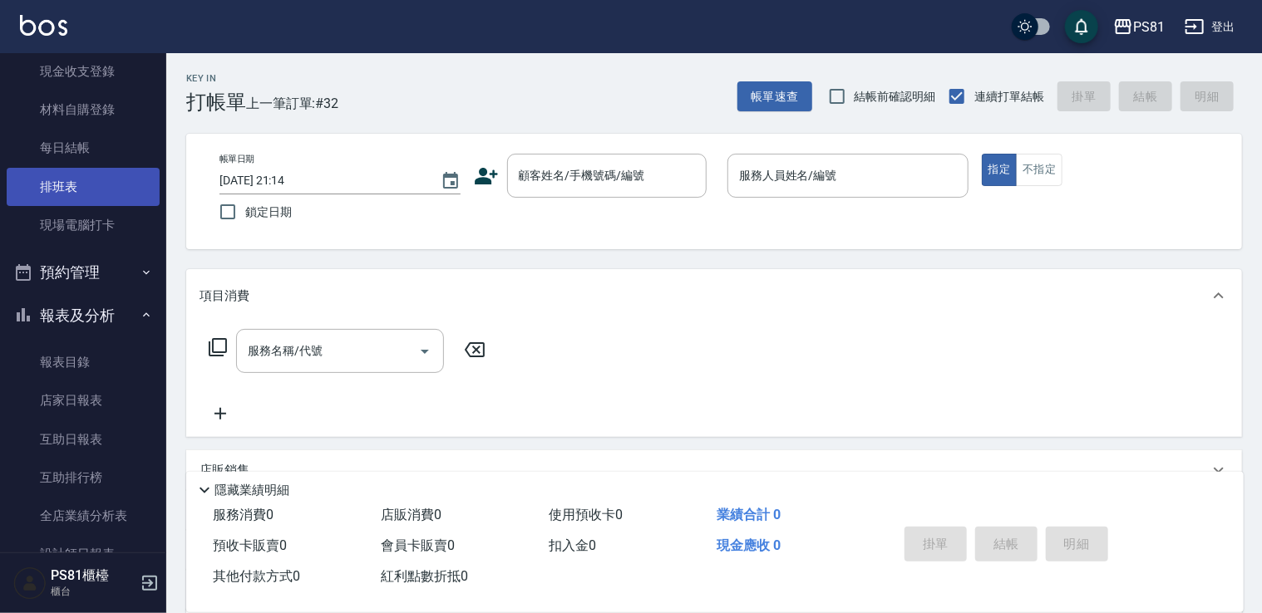
click at [13, 188] on ul "打帳單 帳單列表 掛單列表 座位開單 營業儀表板 現金收支登錄 材料自購登錄 每日結帳 排班表 現場電腦打卡" at bounding box center [83, 53] width 153 height 398
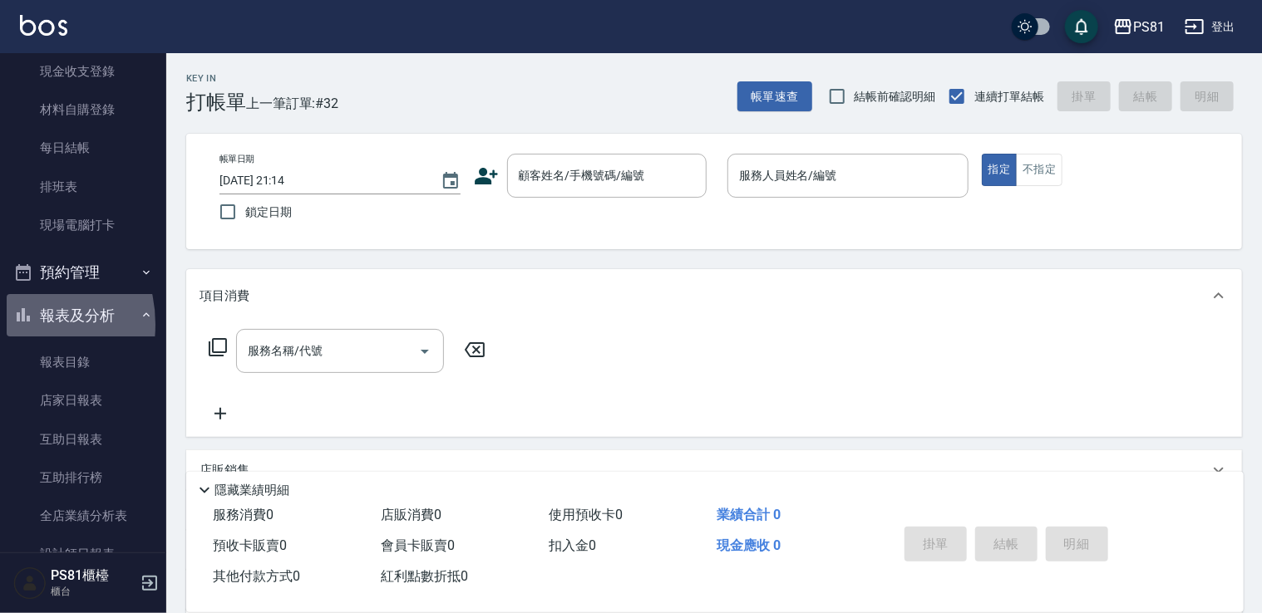
click at [13, 324] on icon "button" at bounding box center [23, 315] width 20 height 20
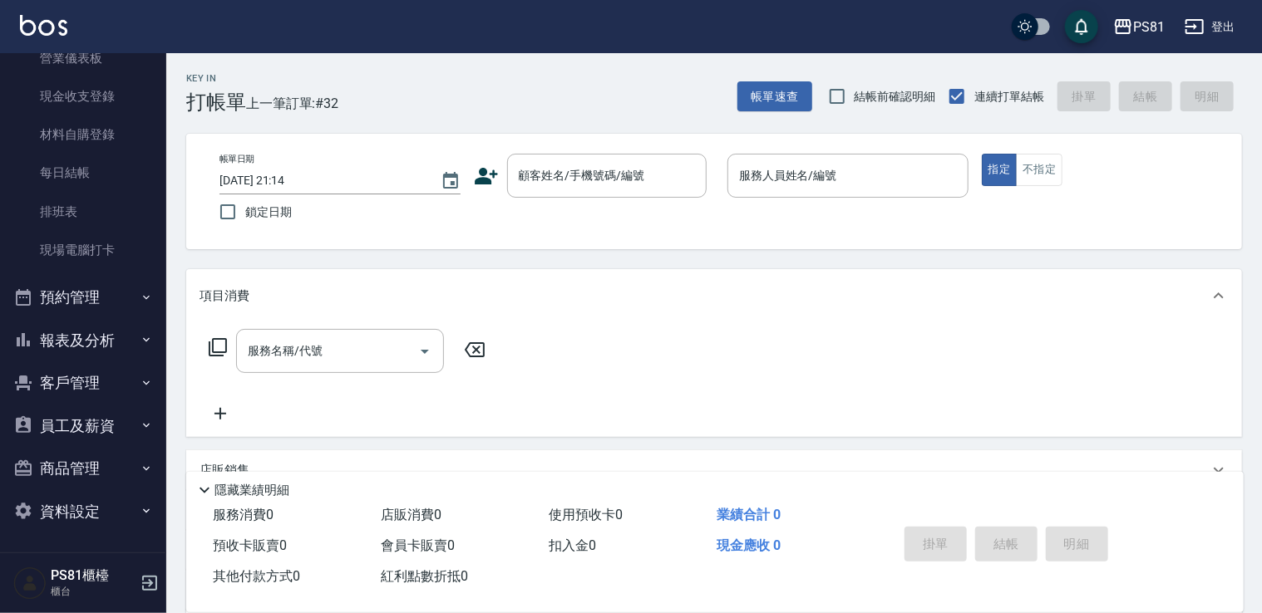
scroll to position [224, 0]
click at [179, 372] on div "Key In 打帳單 上一筆訂單:#32 帳單速查 結帳前確認明細 連續打單結帳 掛單 結帳 明細 帳單日期 [DATE] 21:14 鎖定日期 顧客姓名/手…" at bounding box center [714, 430] width 1096 height 755
click at [91, 242] on link "現場電腦打卡" at bounding box center [83, 251] width 153 height 38
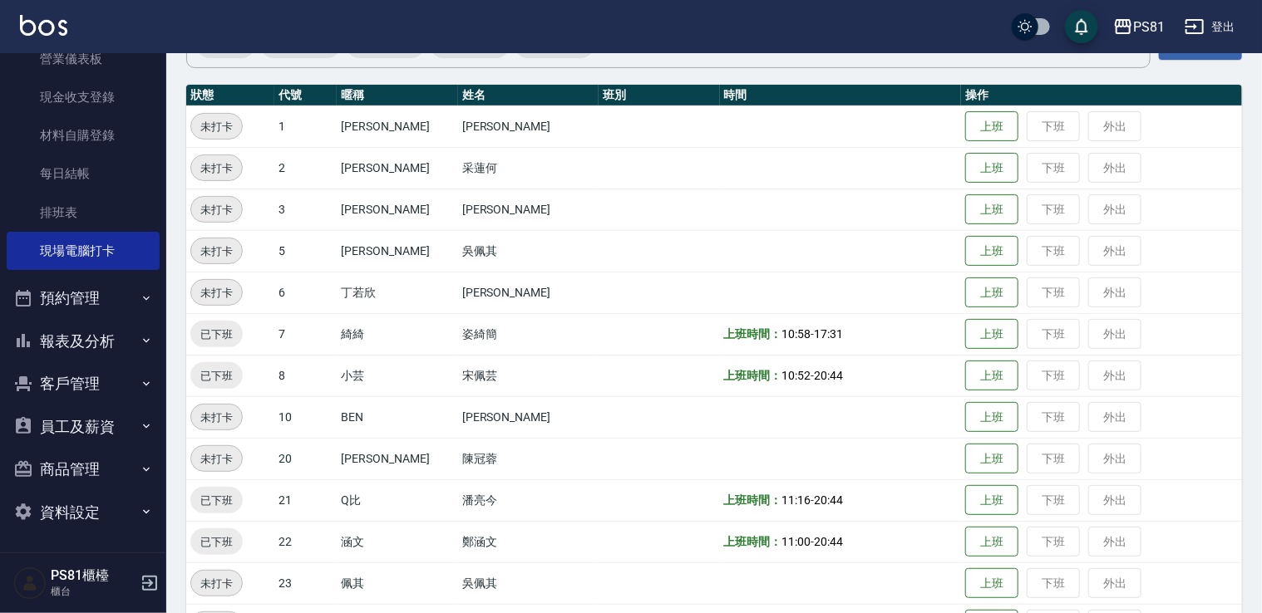
scroll to position [422, 0]
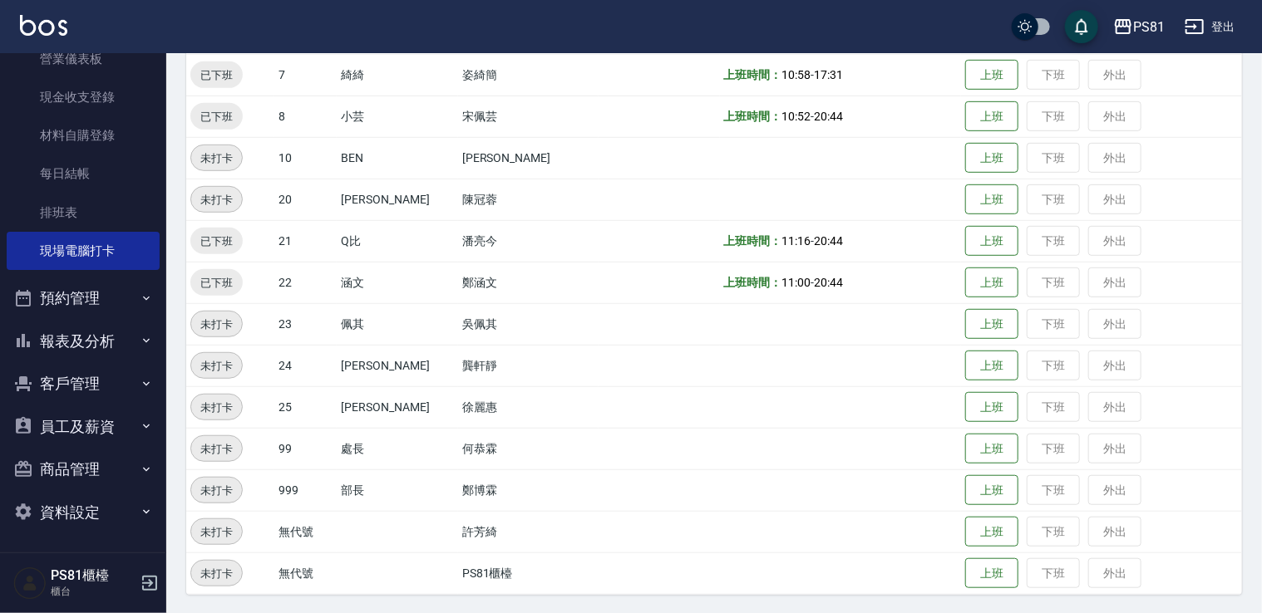
click at [203, 417] on div "未打卡" at bounding box center [216, 407] width 52 height 27
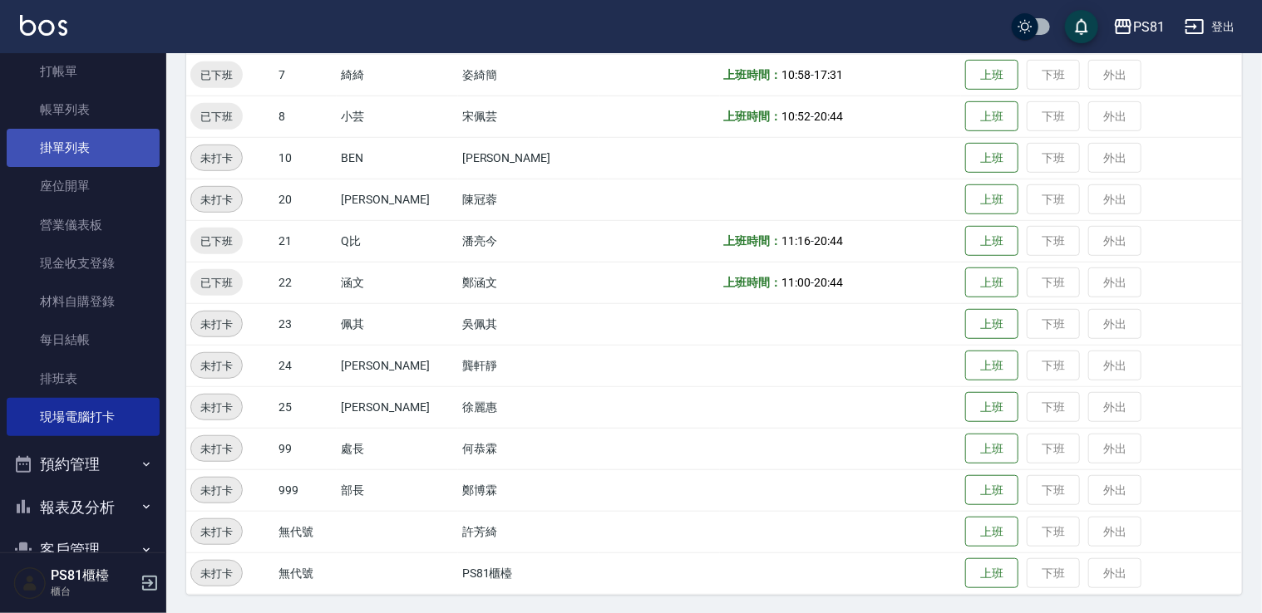
scroll to position [0, 0]
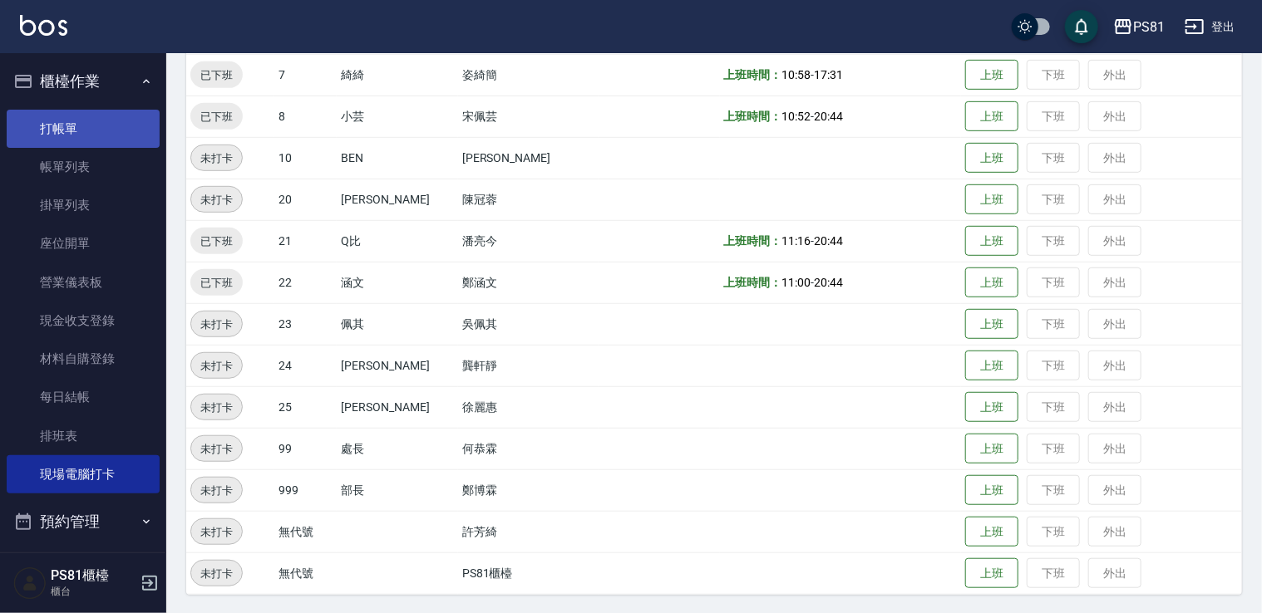
click at [101, 132] on link "打帳單" at bounding box center [83, 129] width 153 height 38
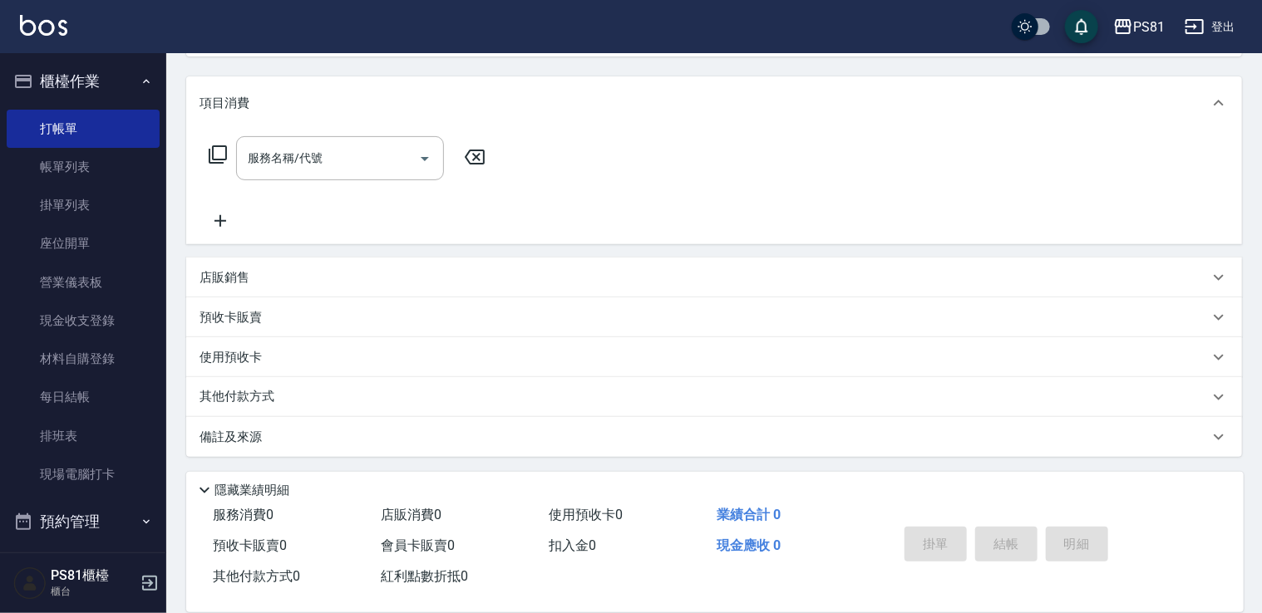
scroll to position [194, 0]
click at [281, 268] on div "店販銷售" at bounding box center [703, 276] width 1009 height 17
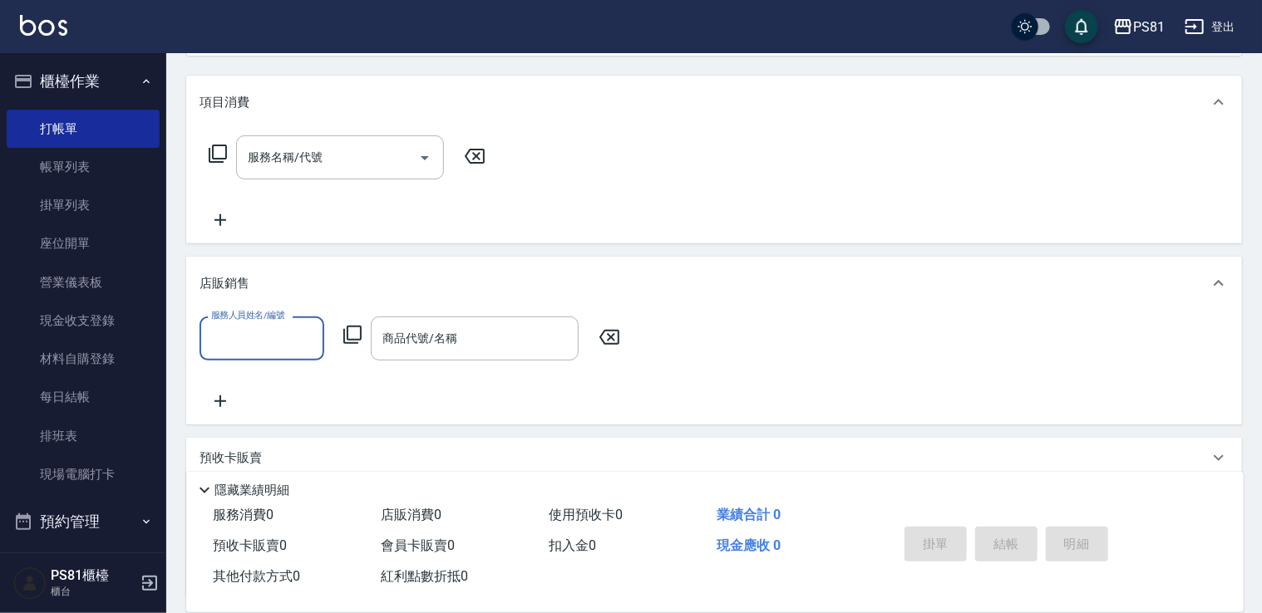
scroll to position [0, 0]
type input "[PERSON_NAME]-6"
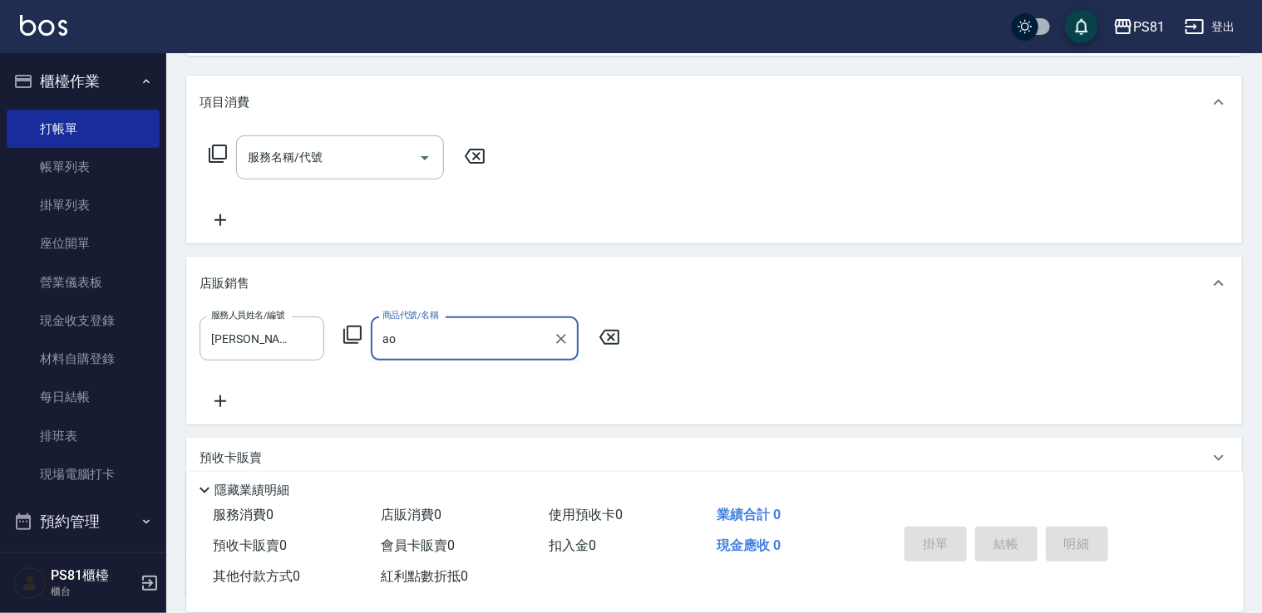
type input "a"
type input "玫瑰"
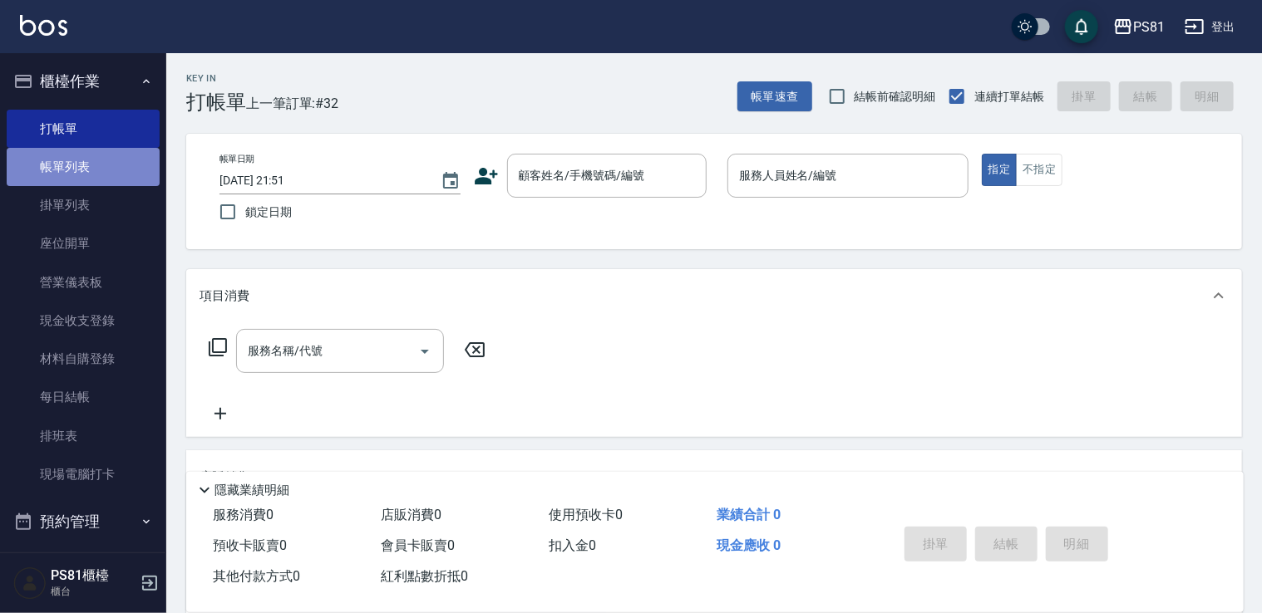
click at [93, 172] on link "帳單列表" at bounding box center [83, 167] width 153 height 38
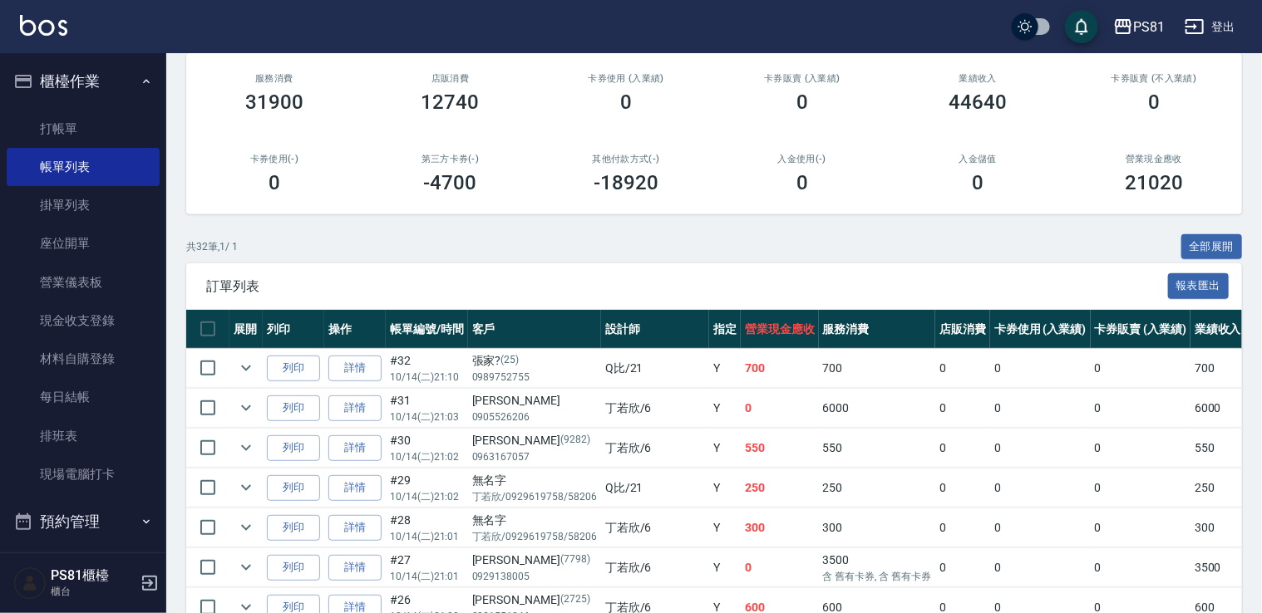
scroll to position [332, 0]
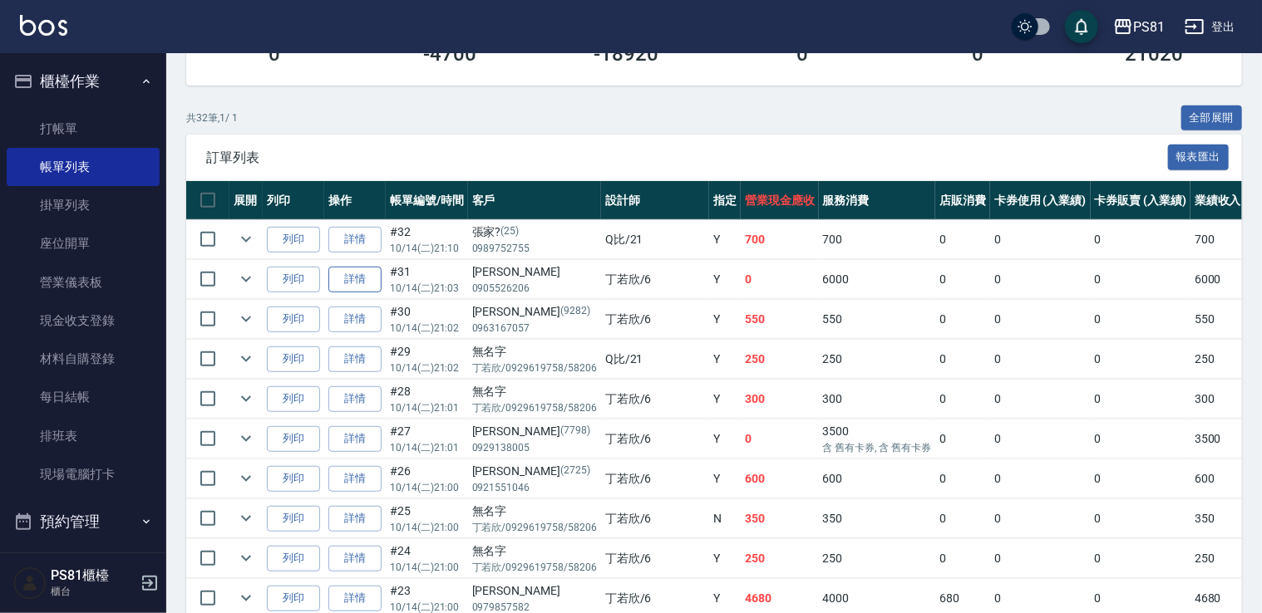
click at [376, 281] on link "詳情" at bounding box center [354, 280] width 53 height 26
